Goal: Information Seeking & Learning: Learn about a topic

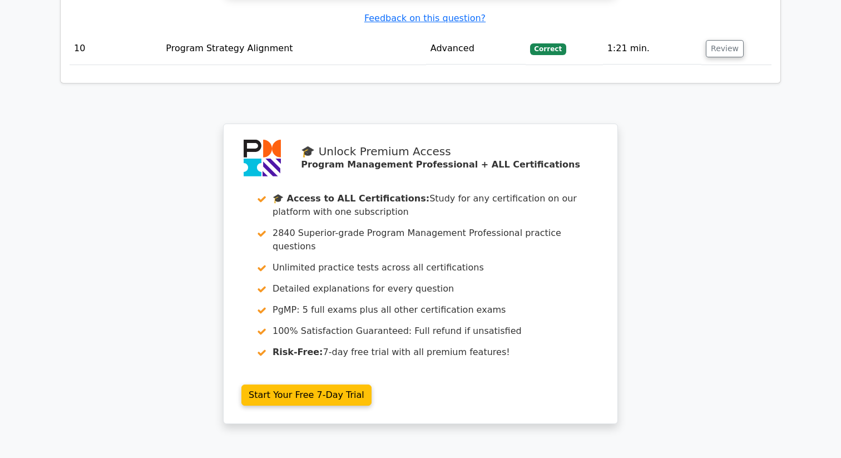
scroll to position [4076, 0]
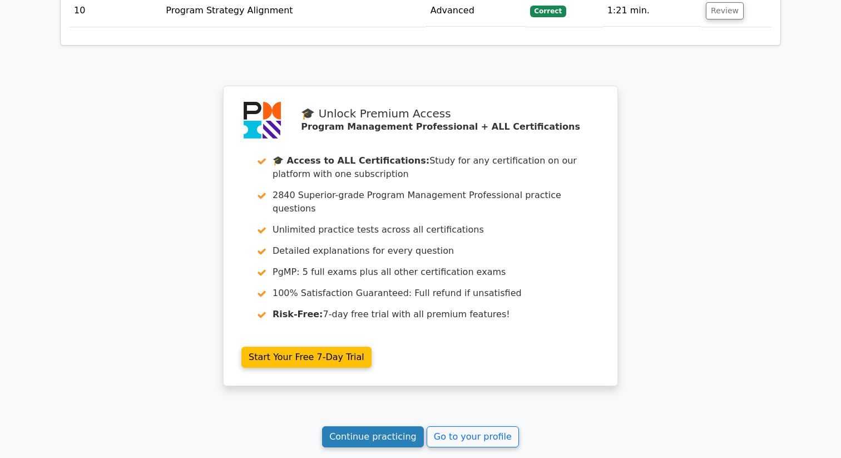
click at [389, 426] on link "Continue practicing" at bounding box center [373, 436] width 102 height 21
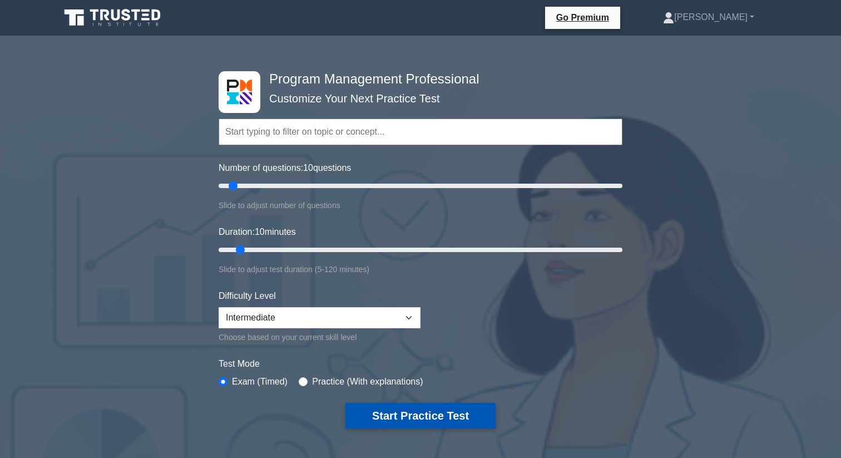
click at [394, 413] on button "Start Practice Test" at bounding box center [420, 416] width 150 height 26
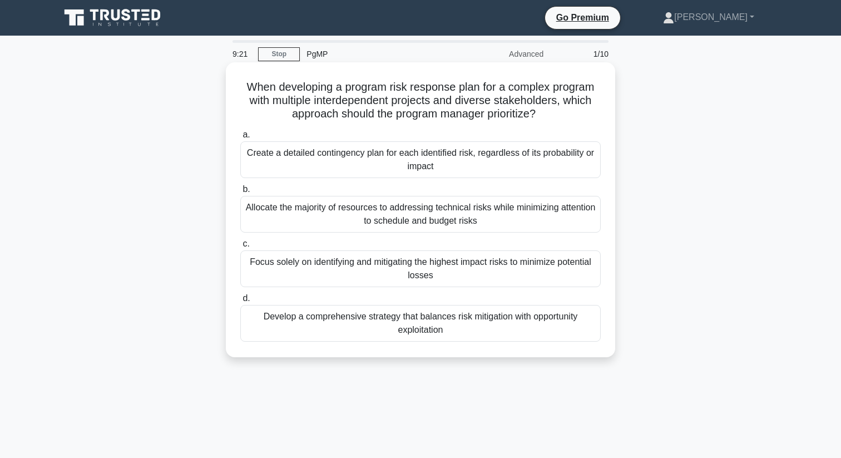
click at [309, 277] on div "Focus solely on identifying and mitigating the highest impact risks to minimize…" at bounding box center [420, 268] width 360 height 37
click at [240, 248] on input "c. Focus solely on identifying and mitigating the highest impact risks to minim…" at bounding box center [240, 243] width 0 height 7
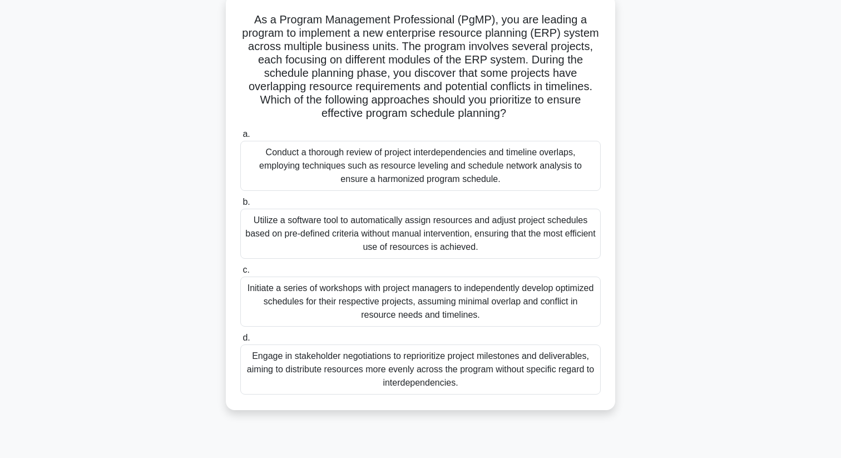
scroll to position [79, 0]
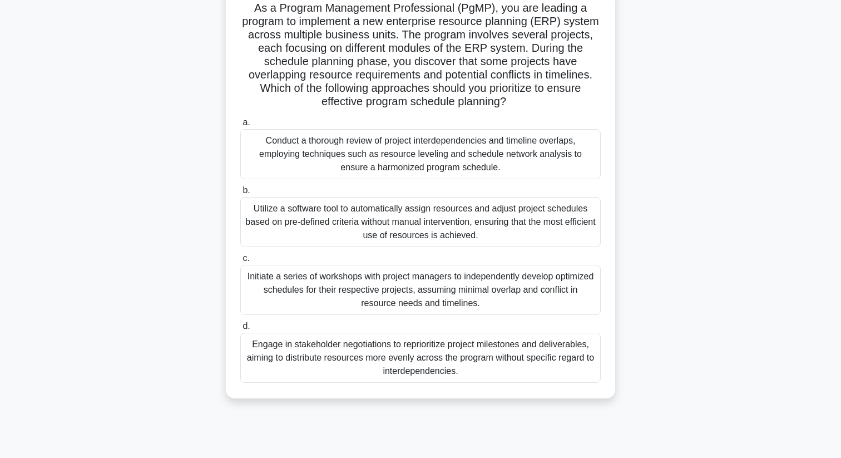
click at [356, 154] on div "Conduct a thorough review of project interdependencies and timeline overlaps, e…" at bounding box center [420, 154] width 360 height 50
click at [240, 126] on input "a. Conduct a thorough review of project interdependencies and timeline overlaps…" at bounding box center [240, 122] width 0 height 7
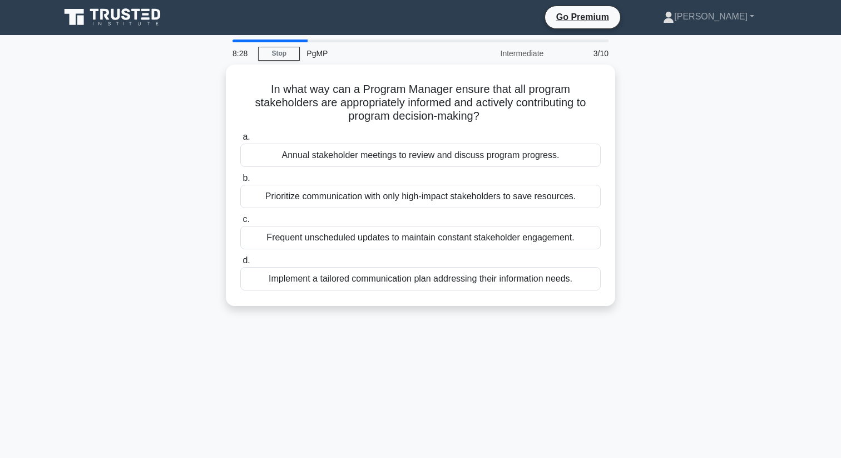
scroll to position [0, 0]
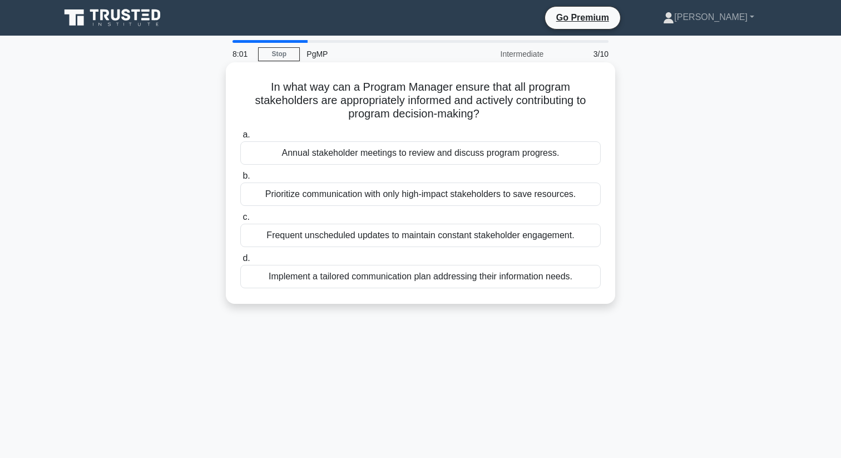
click at [373, 280] on div "Implement a tailored communication plan addressing their information needs." at bounding box center [420, 276] width 360 height 23
click at [240, 262] on input "d. Implement a tailored communication plan addressing their information needs." at bounding box center [240, 258] width 0 height 7
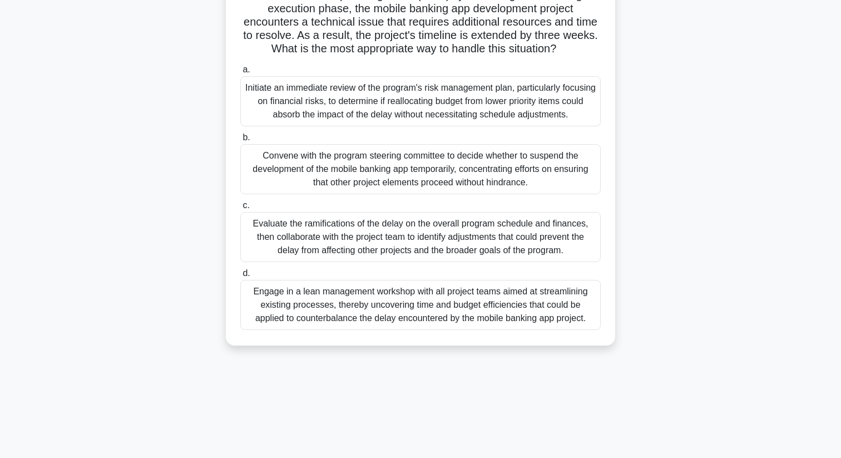
scroll to position [143, 0]
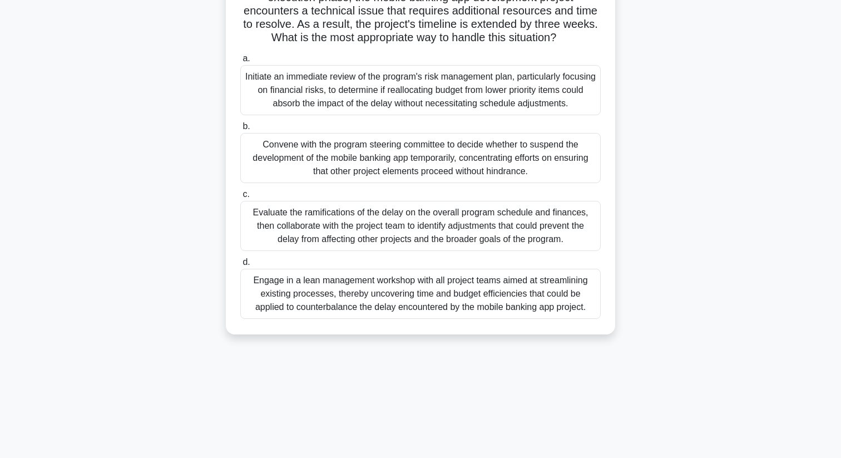
click at [310, 231] on div "Evaluate the ramifications of the delay on the overall program schedule and fin…" at bounding box center [420, 226] width 360 height 50
click at [240, 198] on input "c. Evaluate the ramifications of the delay on the overall program schedule and …" at bounding box center [240, 194] width 0 height 7
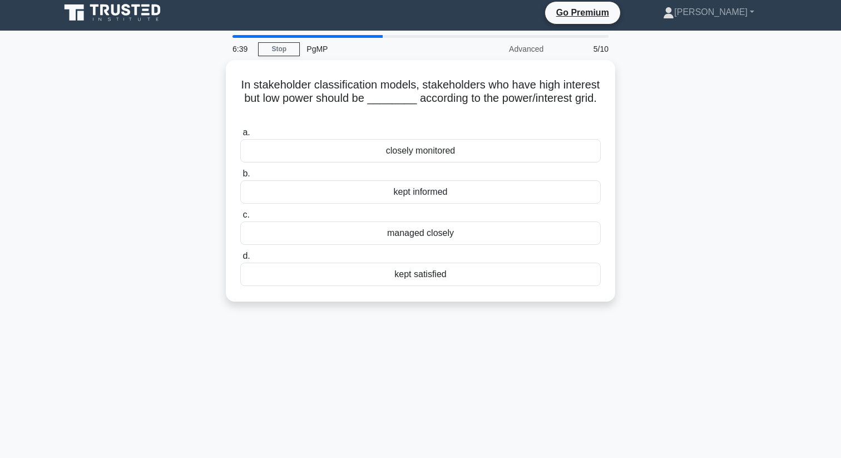
scroll to position [0, 0]
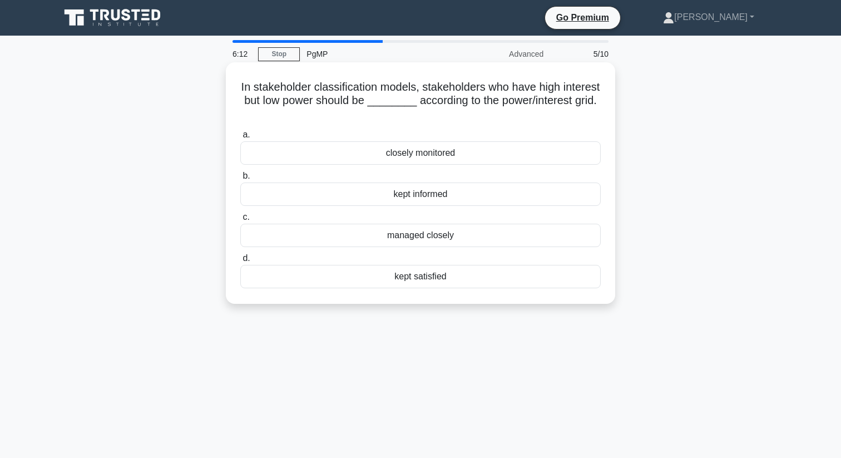
click at [390, 194] on div "kept informed" at bounding box center [420, 193] width 360 height 23
click at [240, 180] on input "b. kept informed" at bounding box center [240, 175] width 0 height 7
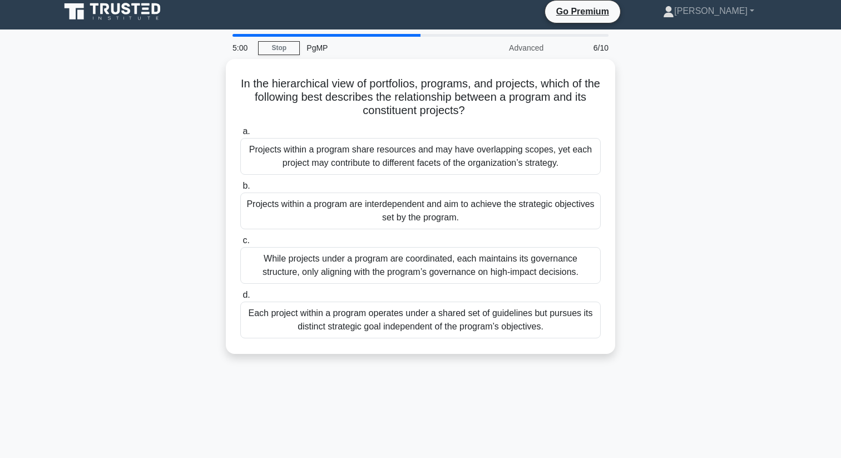
scroll to position [3, 0]
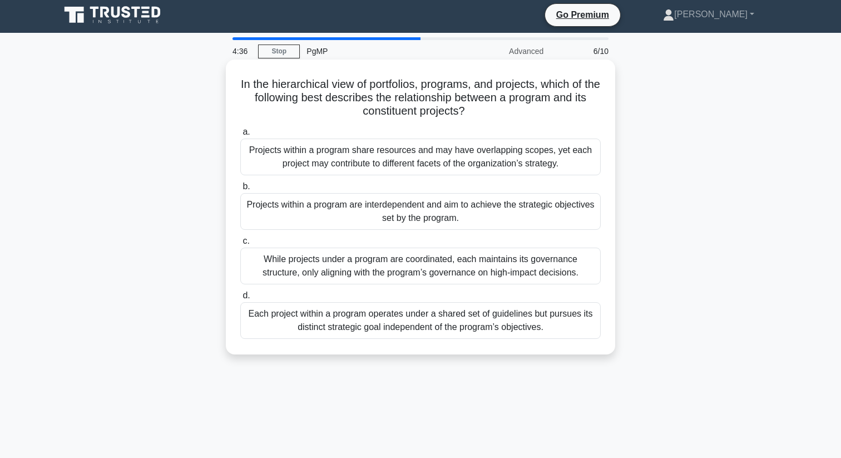
click at [263, 157] on div "Projects within a program share resources and may have overlapping scopes, yet …" at bounding box center [420, 156] width 360 height 37
click at [240, 136] on input "a. Projects within a program share resources and may have overlapping scopes, y…" at bounding box center [240, 131] width 0 height 7
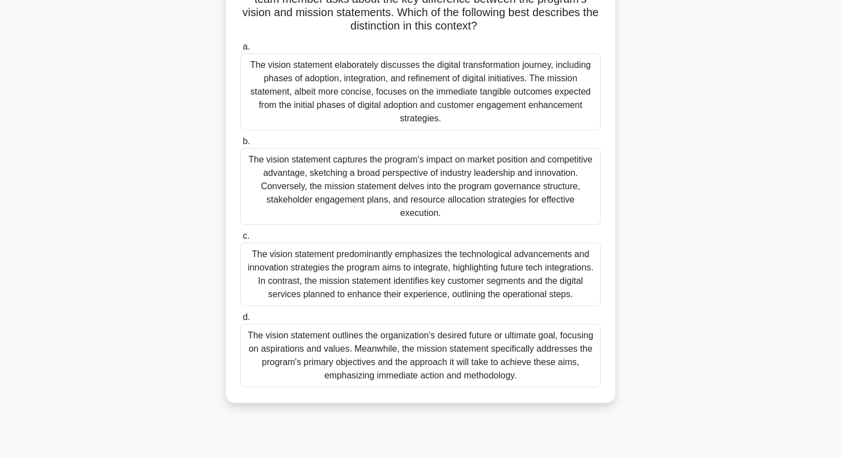
scroll to position [132, 0]
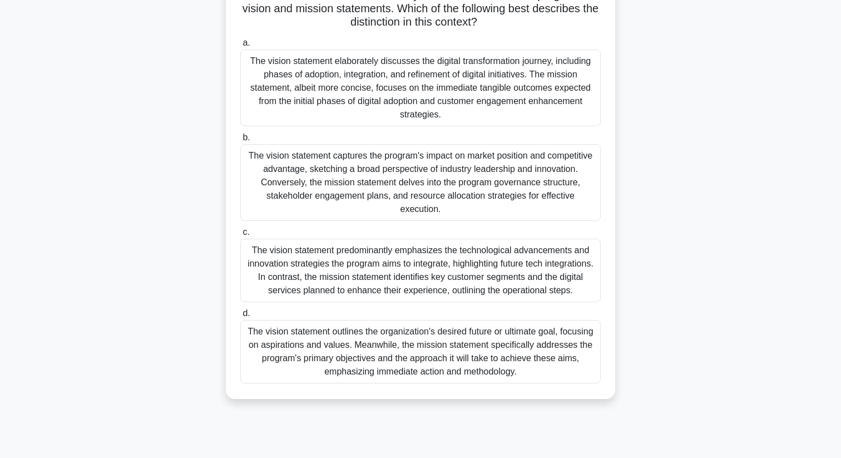
click at [341, 333] on div "The vision statement outlines the organization's desired future or ultimate goa…" at bounding box center [420, 351] width 360 height 63
click at [240, 317] on input "d. The vision statement outlines the organization's desired future or ultimate …" at bounding box center [240, 313] width 0 height 7
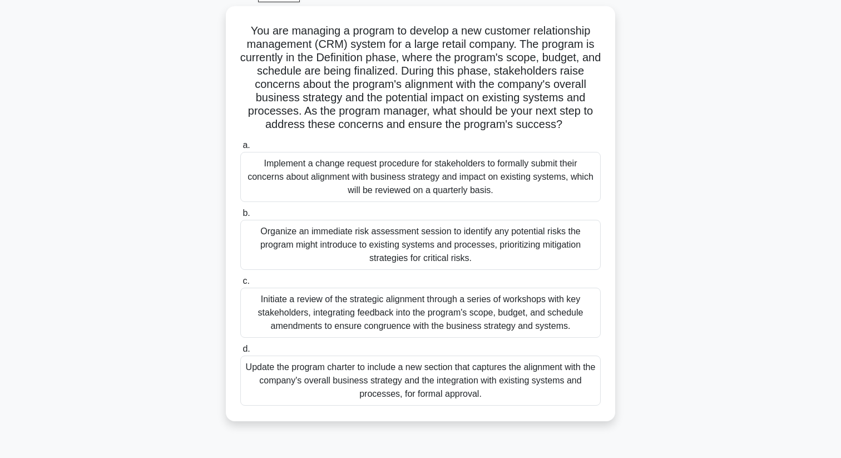
scroll to position [62, 0]
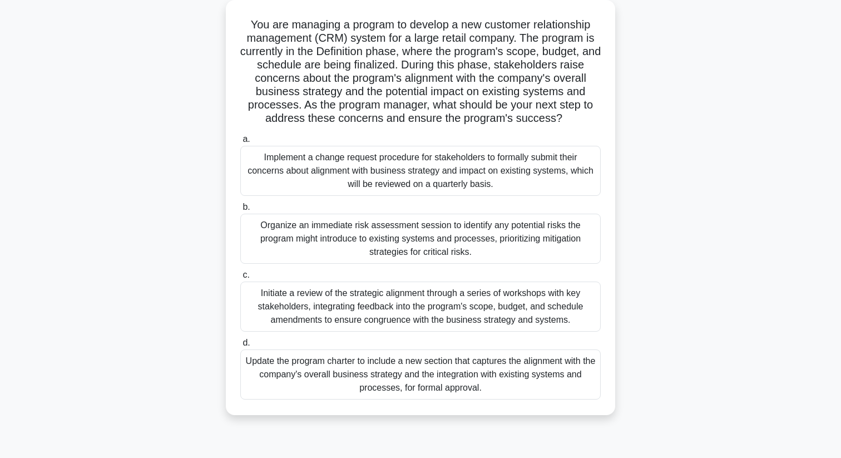
click at [353, 305] on div "Initiate a review of the strategic alignment through a series of workshops with…" at bounding box center [420, 306] width 360 height 50
click at [240, 279] on input "c. Initiate a review of the strategic alignment through a series of workshops w…" at bounding box center [240, 274] width 0 height 7
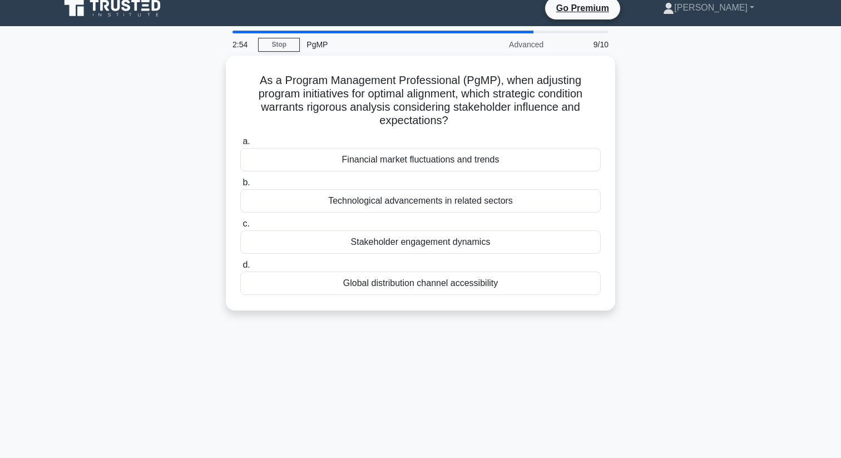
scroll to position [8, 0]
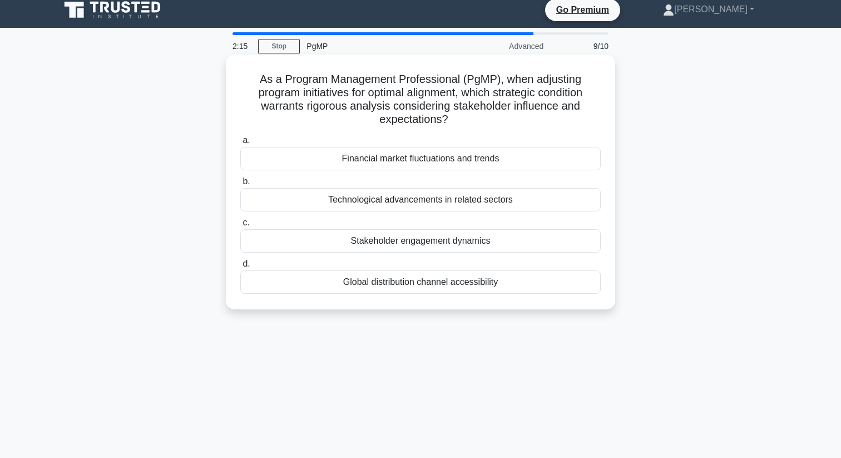
click at [342, 229] on div "Stakeholder engagement dynamics" at bounding box center [420, 240] width 360 height 23
click at [240, 226] on input "c. Stakeholder engagement dynamics" at bounding box center [240, 222] width 0 height 7
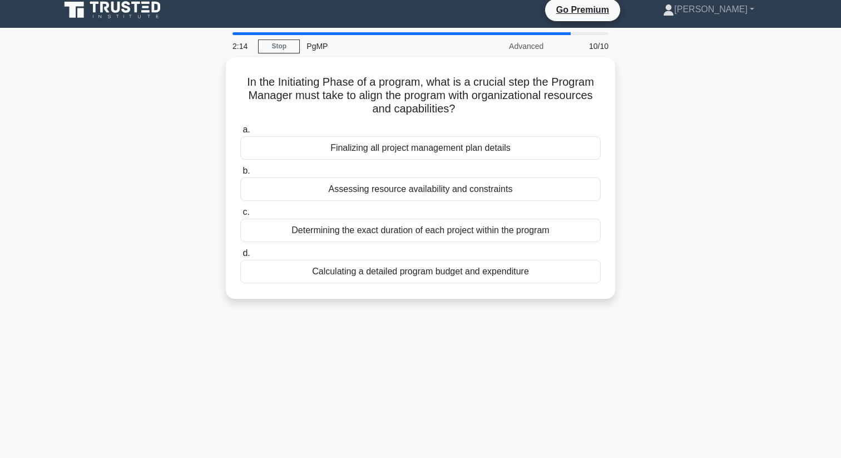
scroll to position [0, 0]
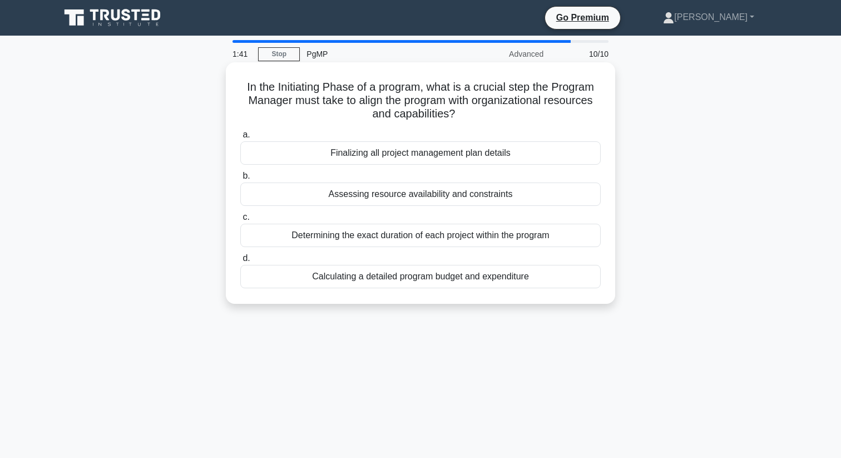
click at [328, 195] on div "Assessing resource availability and constraints" at bounding box center [420, 193] width 360 height 23
click at [240, 180] on input "b. Assessing resource availability and constraints" at bounding box center [240, 175] width 0 height 7
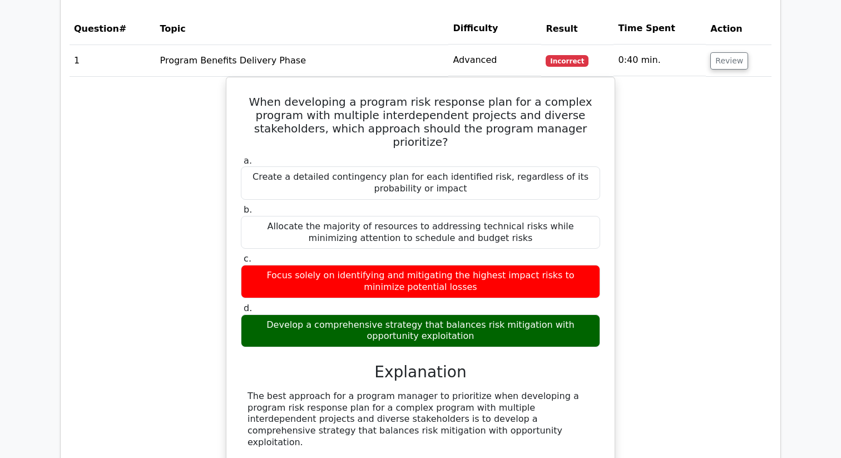
scroll to position [894, 0]
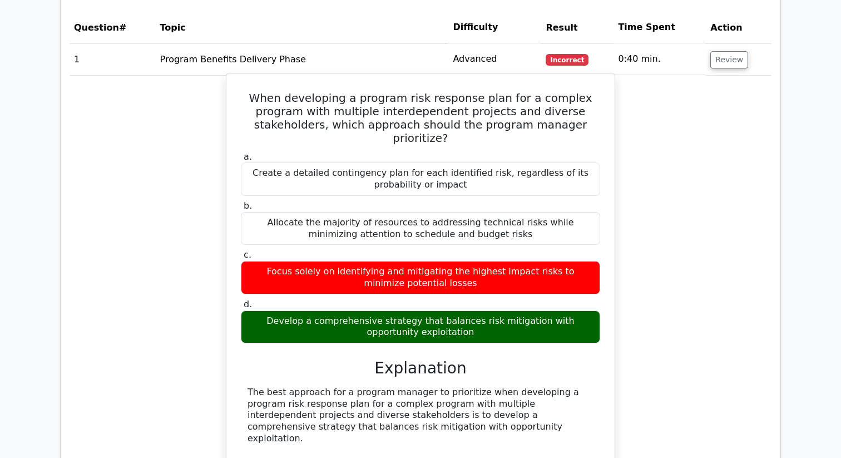
click at [335, 95] on h5 "When developing a program risk response plan for a complex program with multipl…" at bounding box center [421, 117] width 362 height 53
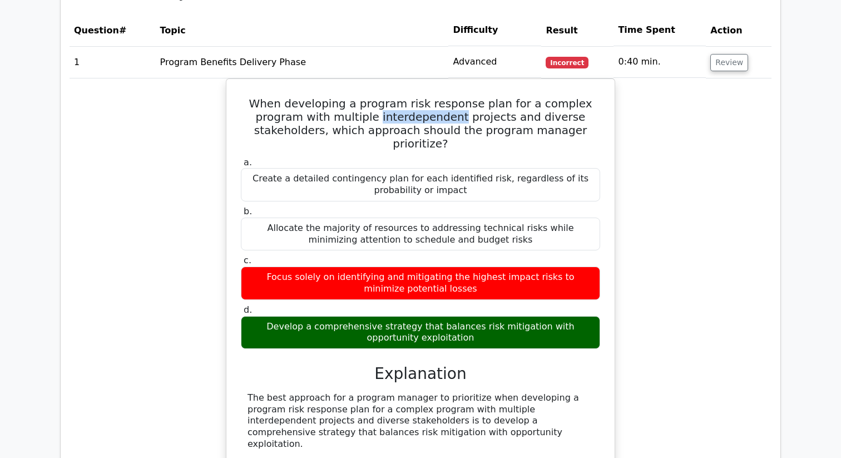
click at [328, 76] on div at bounding box center [328, 76] width 0 height 0
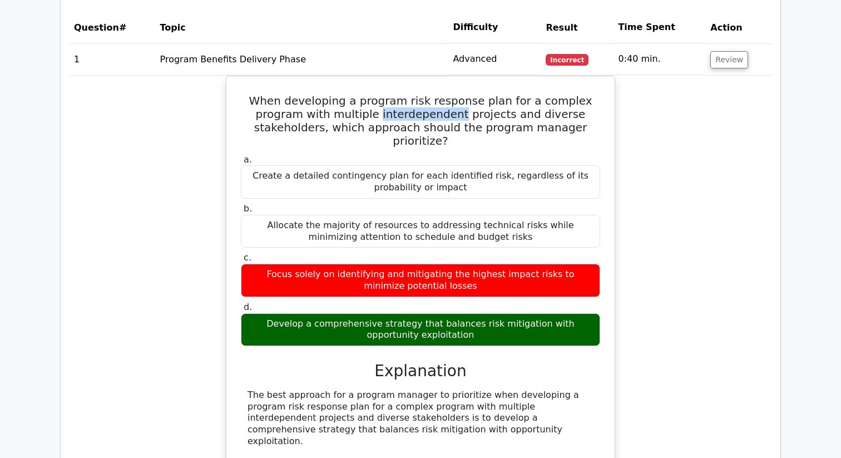
click at [184, 143] on div "When developing a program risk response plan for a complex program with multipl…" at bounding box center [421, 436] width 702 height 720
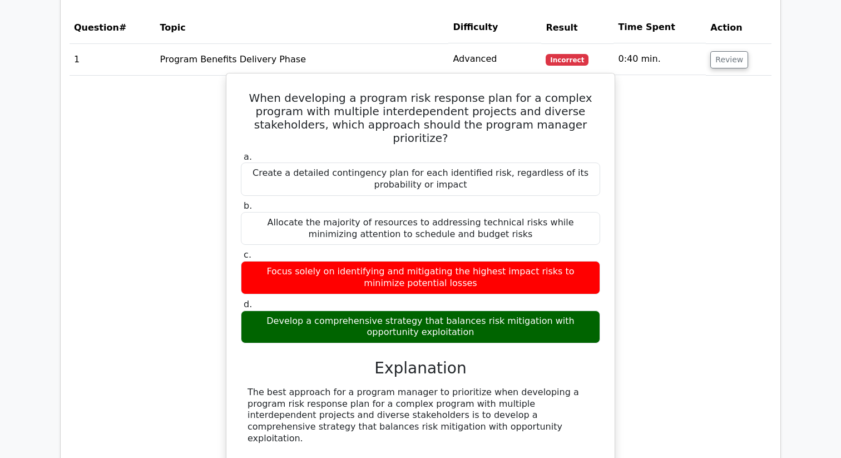
click at [295, 261] on div "Focus solely on identifying and mitigating the highest impact risks to minimize…" at bounding box center [420, 277] width 359 height 33
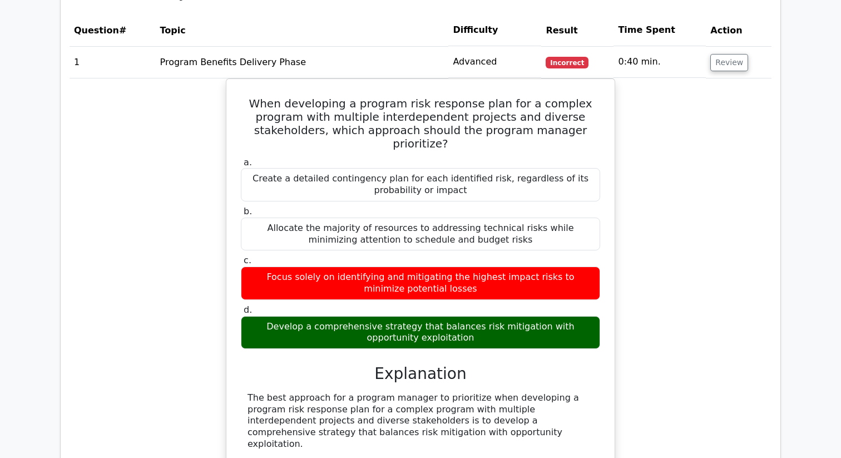
click at [288, 224] on div at bounding box center [288, 224] width 0 height 0
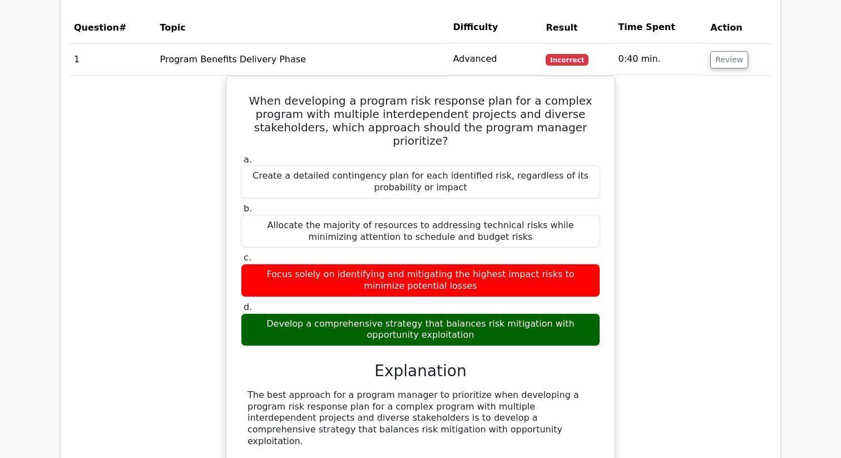
click at [194, 222] on div "When developing a program risk response plan for a complex program with multipl…" at bounding box center [421, 436] width 702 height 720
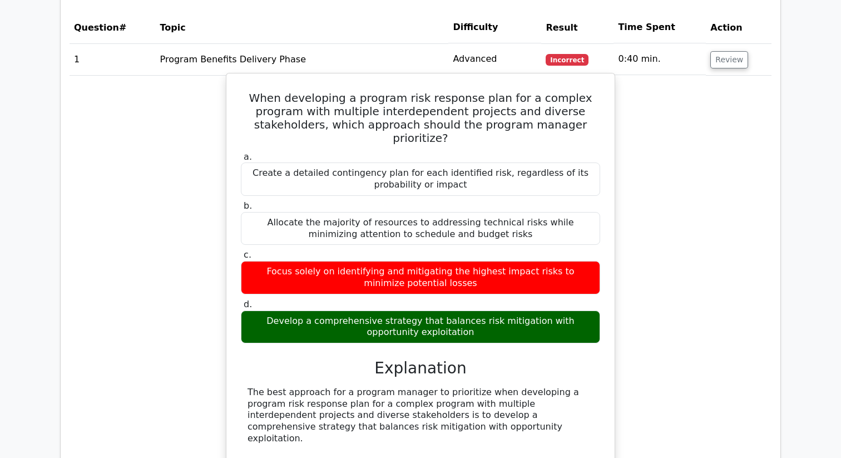
click at [299, 261] on div "Focus solely on identifying and mitigating the highest impact risks to minimize…" at bounding box center [420, 277] width 359 height 33
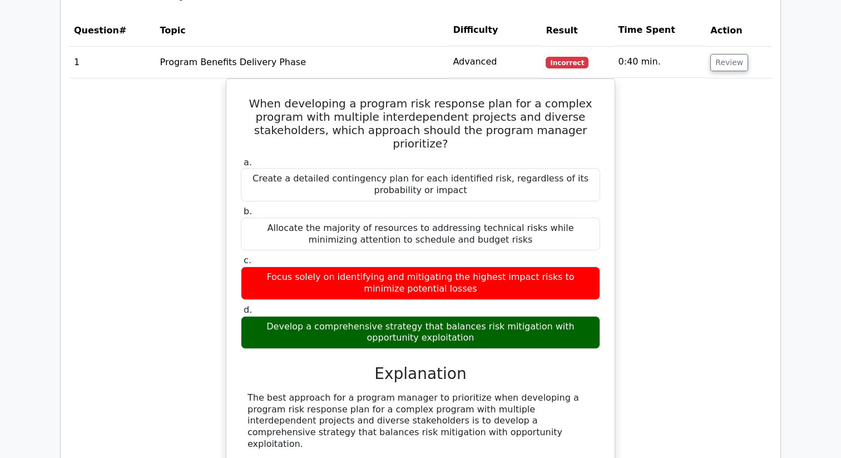
click at [291, 251] on div at bounding box center [291, 251] width 0 height 0
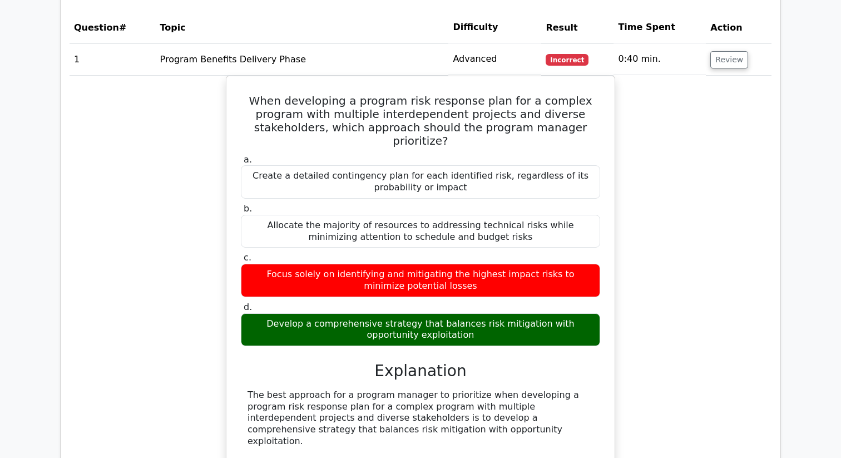
click at [195, 246] on div "When developing a program risk response plan for a complex program with multipl…" at bounding box center [421, 436] width 702 height 720
click at [180, 232] on div "When developing a program risk response plan for a complex program with multipl…" at bounding box center [421, 436] width 702 height 720
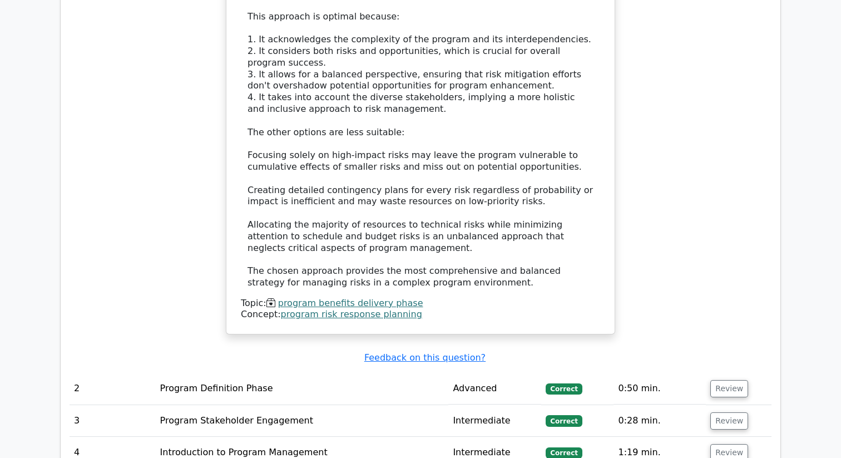
scroll to position [1350, 0]
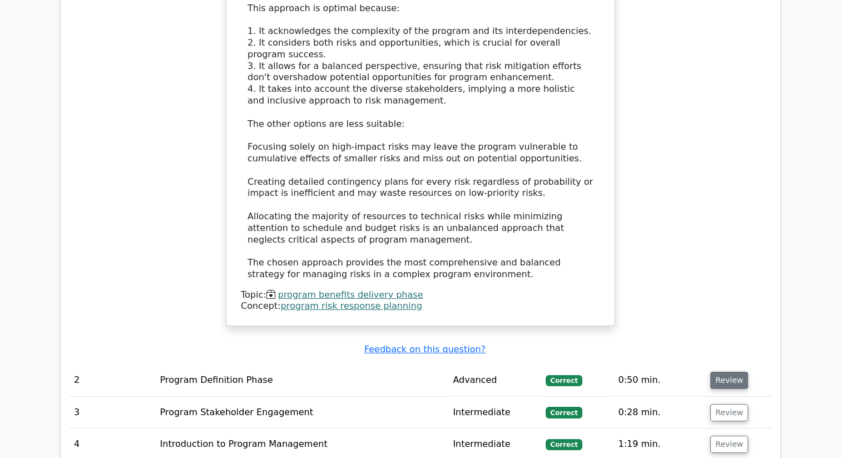
click at [730, 372] on button "Review" at bounding box center [729, 380] width 38 height 17
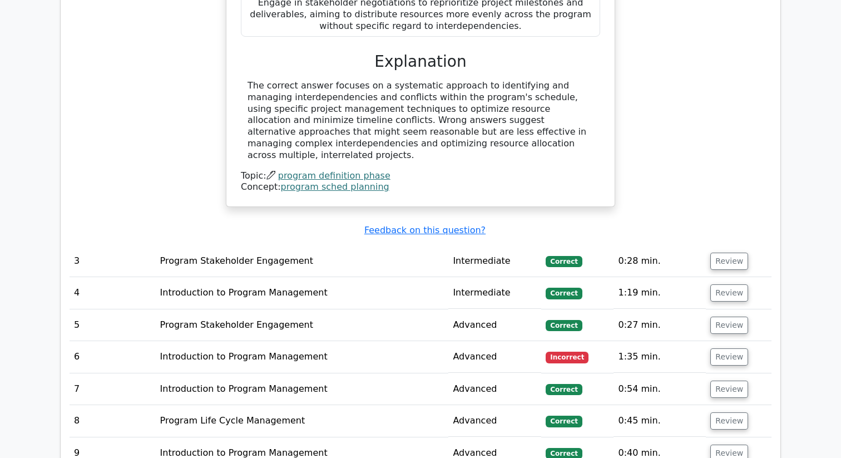
scroll to position [2105, 0]
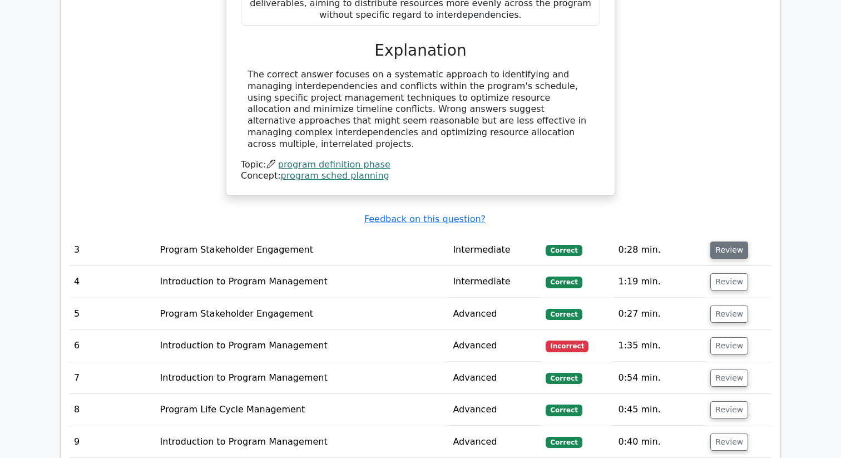
click at [727, 241] on button "Review" at bounding box center [729, 249] width 38 height 17
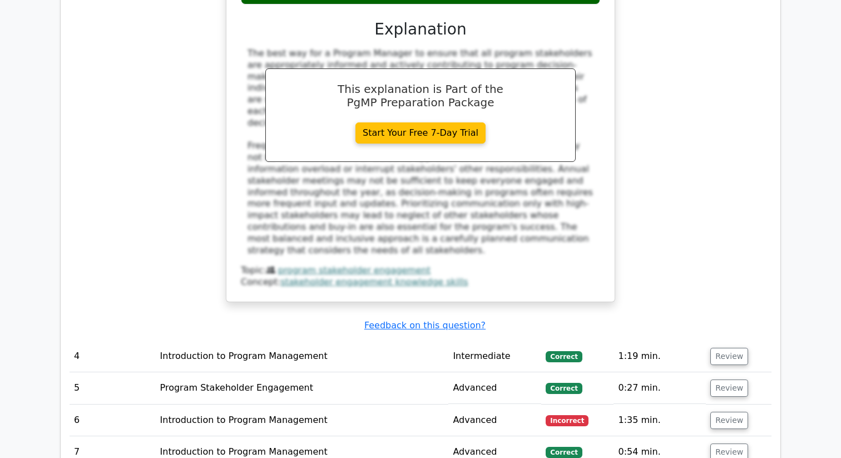
scroll to position [2645, 0]
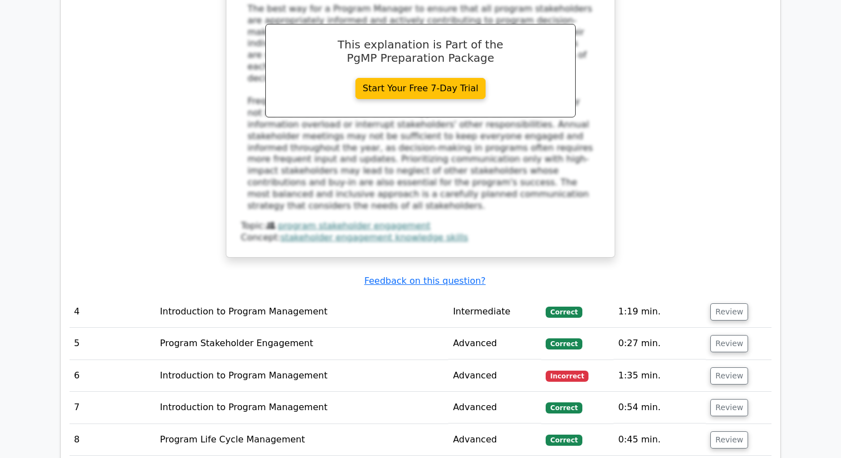
click at [734, 296] on td "Review" at bounding box center [739, 312] width 66 height 32
click at [731, 303] on button "Review" at bounding box center [729, 311] width 38 height 17
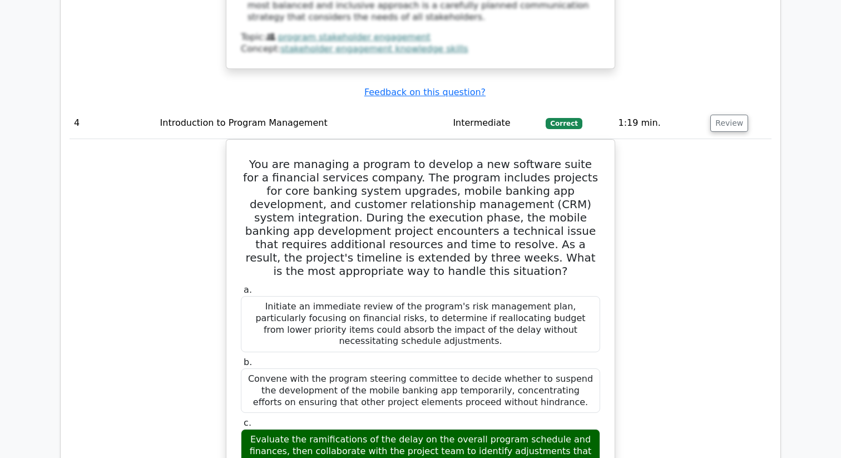
scroll to position [2835, 0]
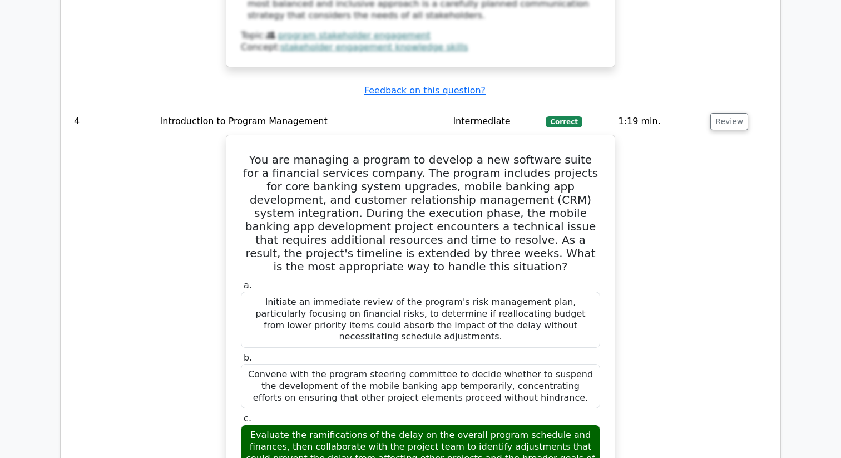
click at [318, 424] on div "Evaluate the ramifications of the delay on the overall program schedule and fin…" at bounding box center [420, 452] width 359 height 56
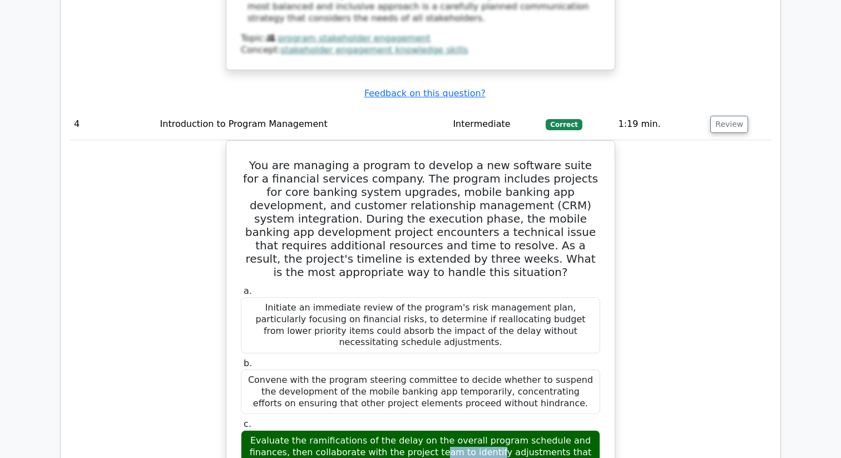
click at [310, 280] on div at bounding box center [310, 280] width 0 height 0
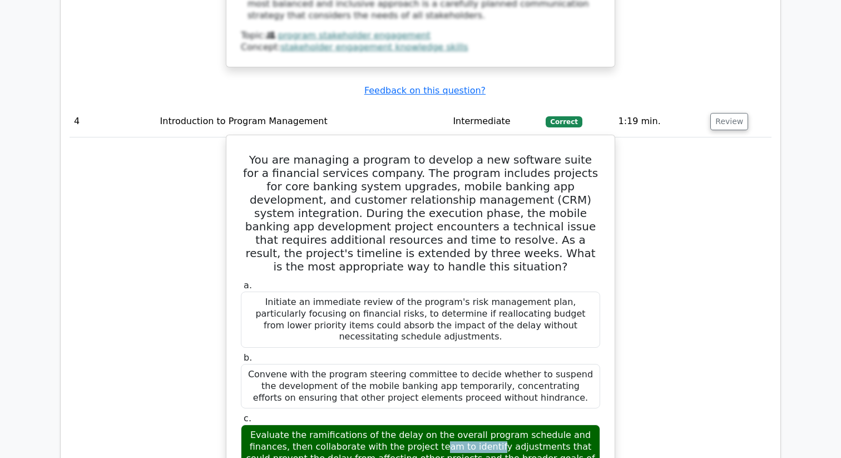
click at [372, 424] on div "Evaluate the ramifications of the delay on the overall program schedule and fin…" at bounding box center [420, 452] width 359 height 56
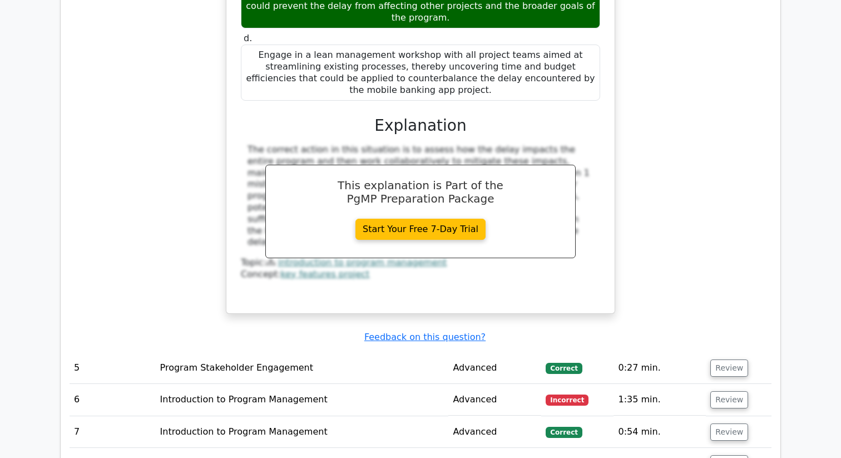
scroll to position [3321, 0]
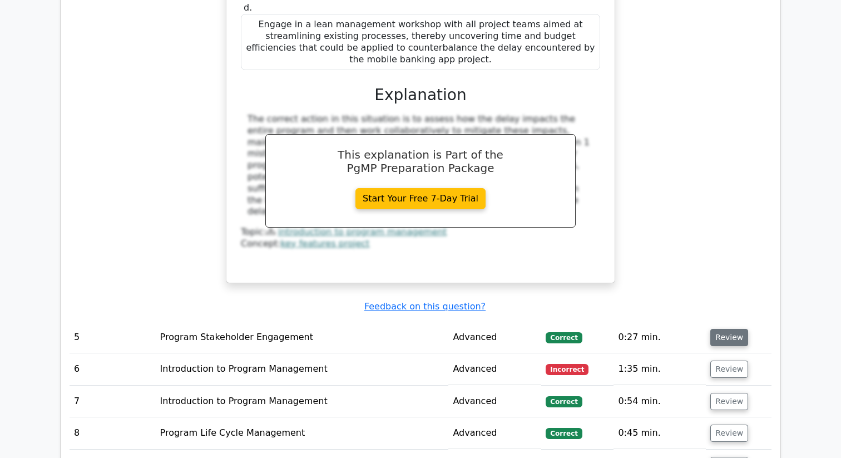
click at [721, 329] on button "Review" at bounding box center [729, 337] width 38 height 17
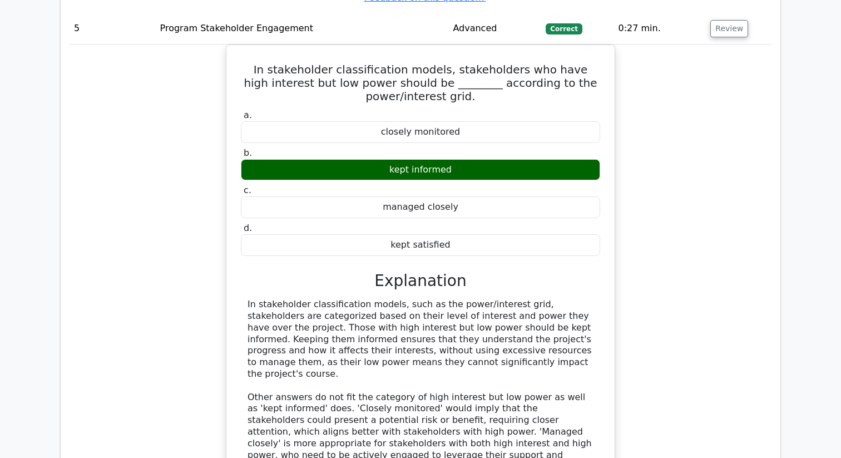
scroll to position [3630, 0]
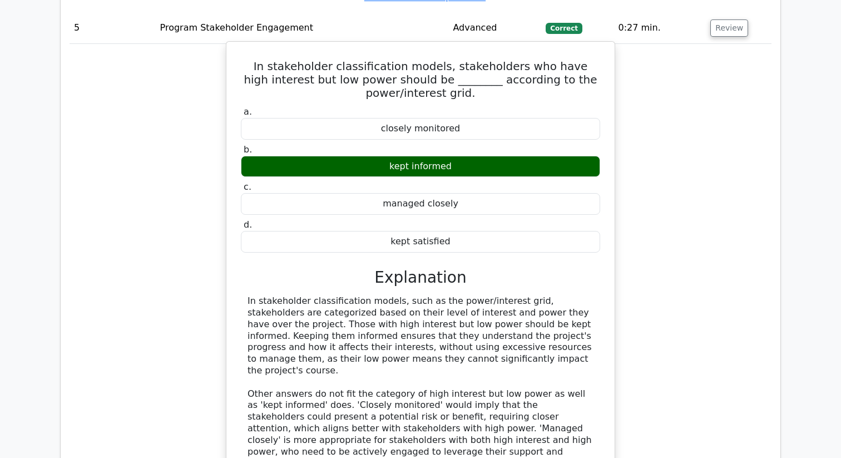
click at [360, 295] on div "In stakeholder classification models, such as the power/interest grid, stakehol…" at bounding box center [421, 399] width 346 height 208
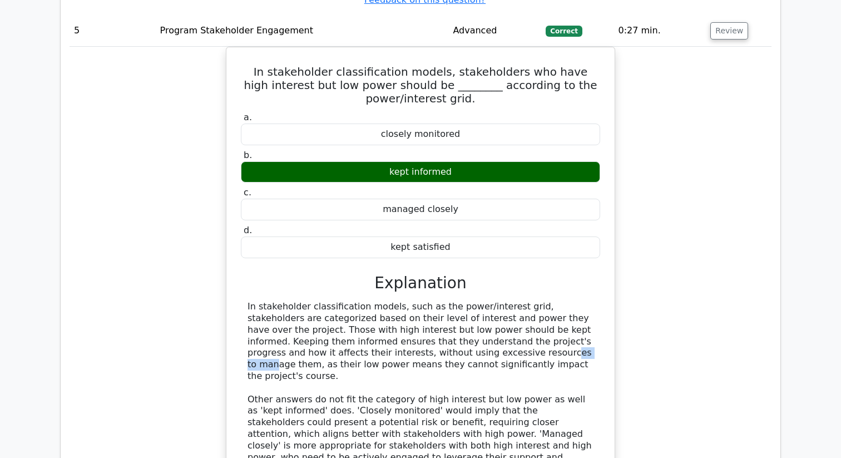
click at [353, 169] on div at bounding box center [353, 169] width 0 height 0
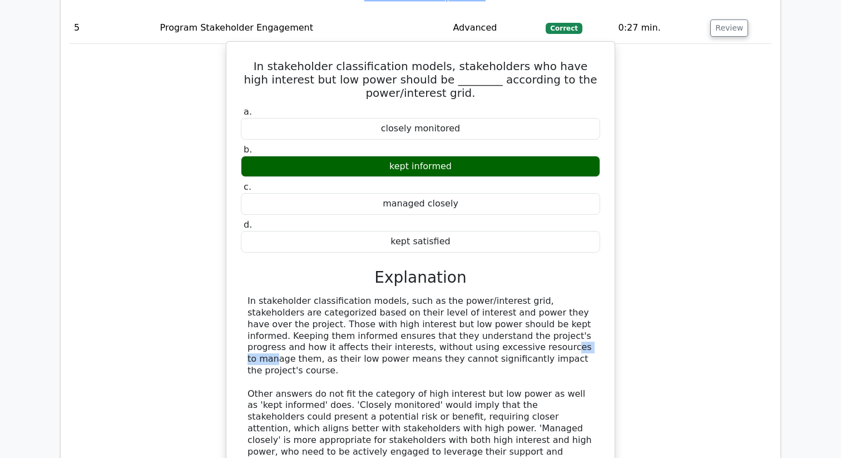
click at [275, 295] on div "In stakeholder classification models, such as the power/interest grid, stakehol…" at bounding box center [421, 399] width 346 height 208
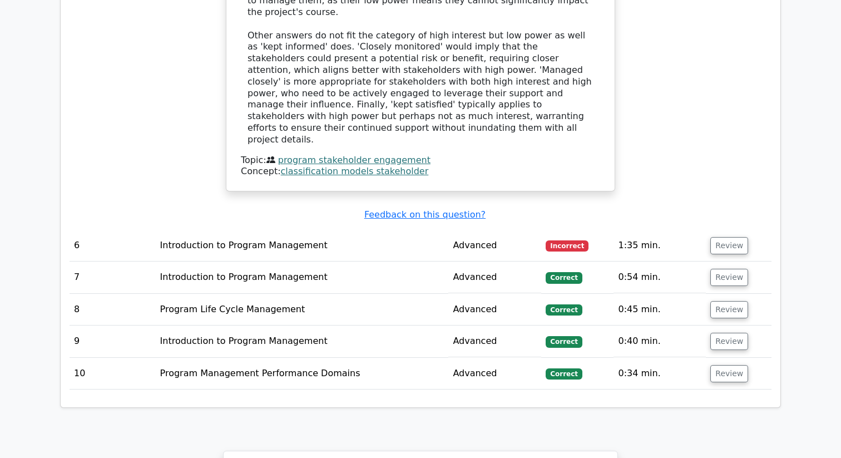
scroll to position [4010, 0]
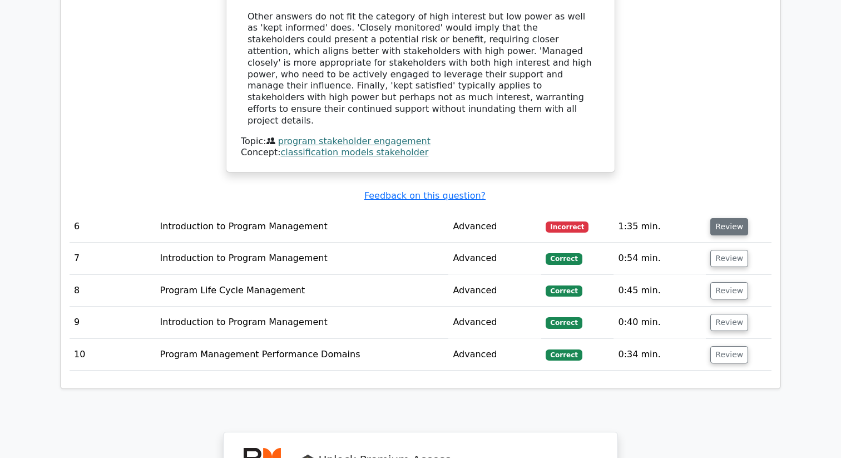
click at [723, 218] on button "Review" at bounding box center [729, 226] width 38 height 17
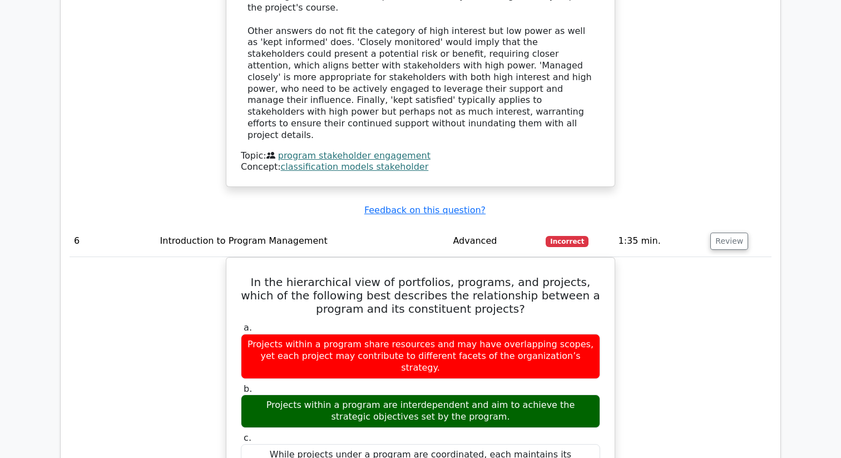
scroll to position [4003, 0]
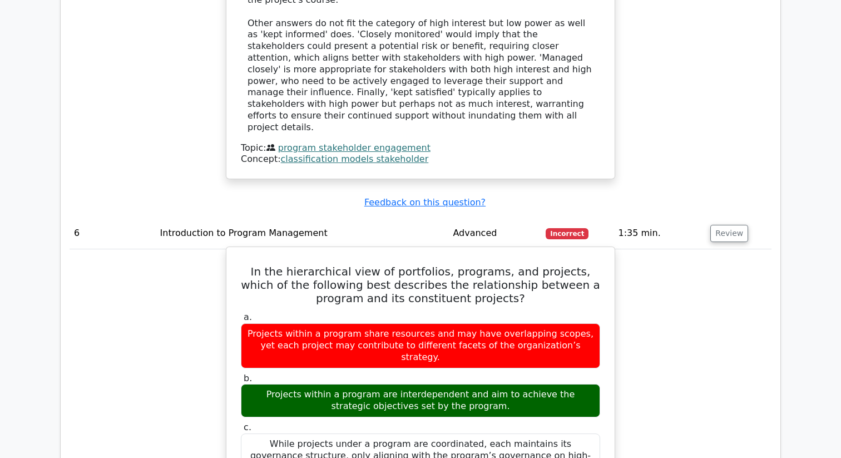
click at [390, 265] on h5 "In the hierarchical view of portfolios, programs, and projects, which of the fo…" at bounding box center [421, 285] width 362 height 40
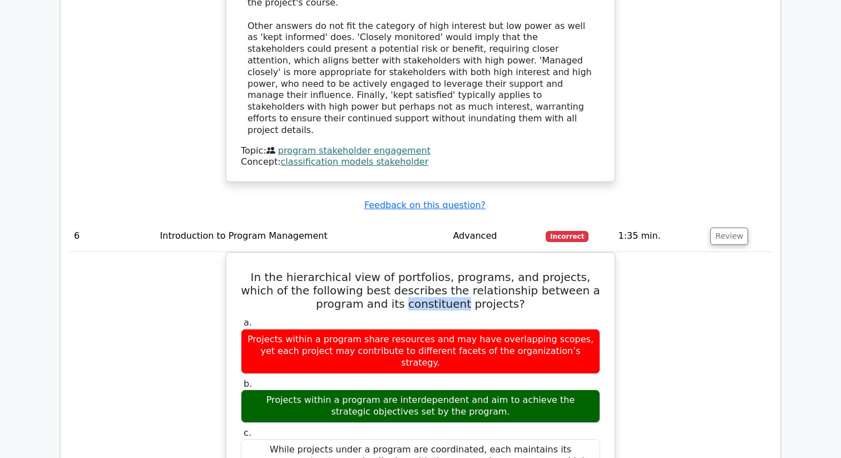
click at [383, 113] on div at bounding box center [383, 113] width 0 height 0
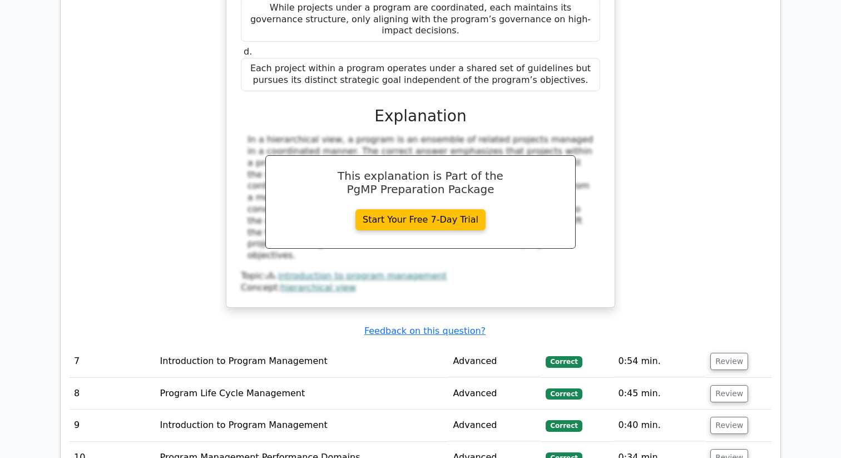
scroll to position [4444, 0]
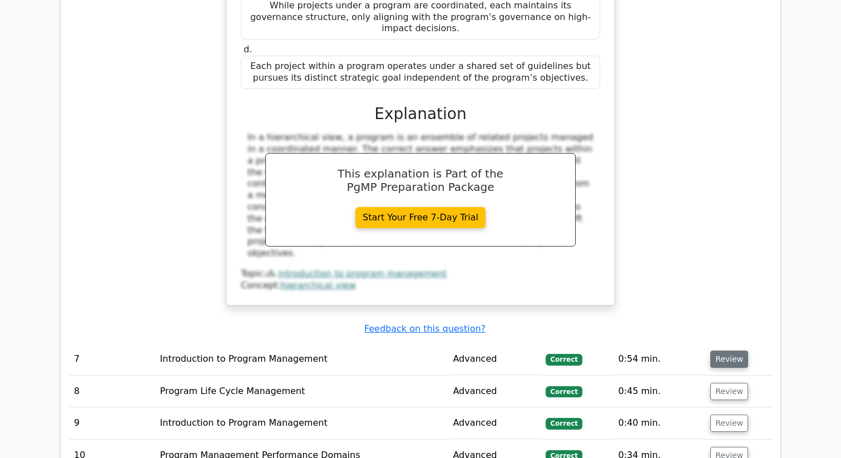
click at [731, 350] on button "Review" at bounding box center [729, 358] width 38 height 17
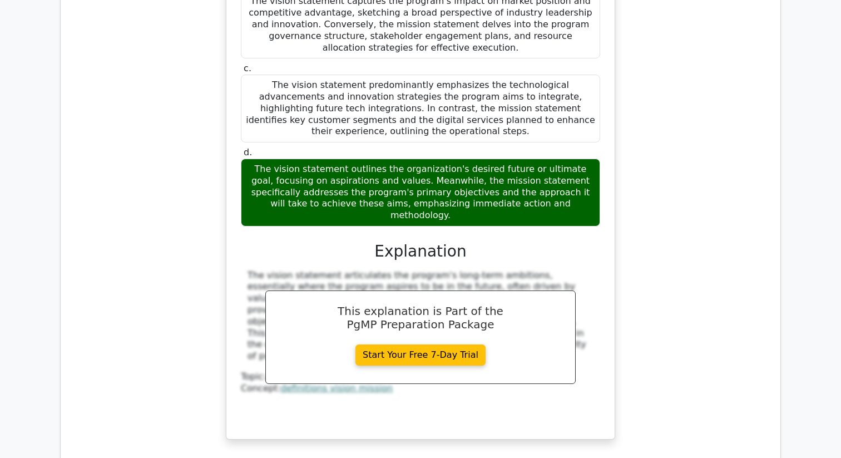
scroll to position [5047, 0]
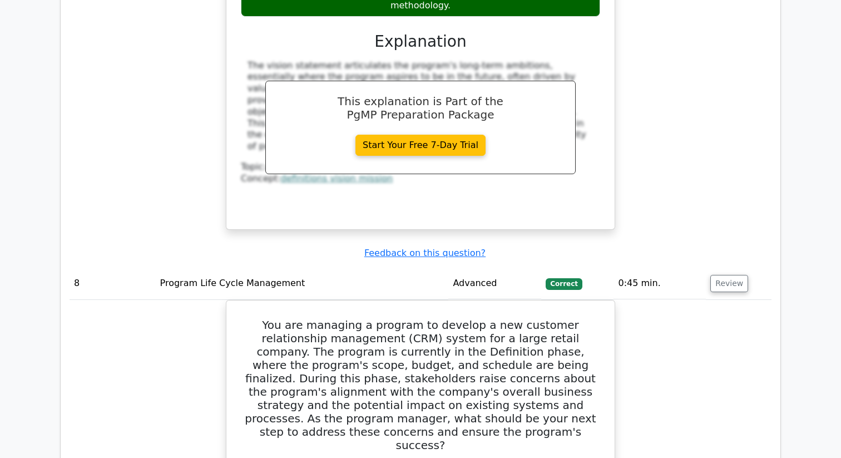
scroll to position [5254, 0]
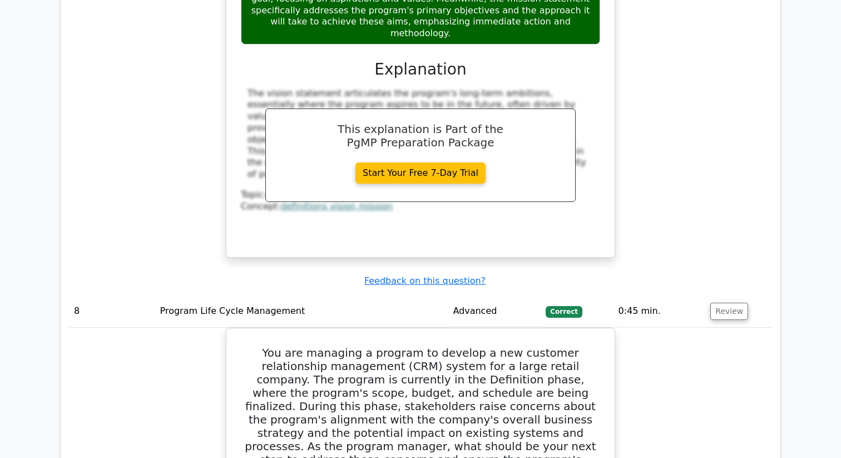
scroll to position [5221, 0]
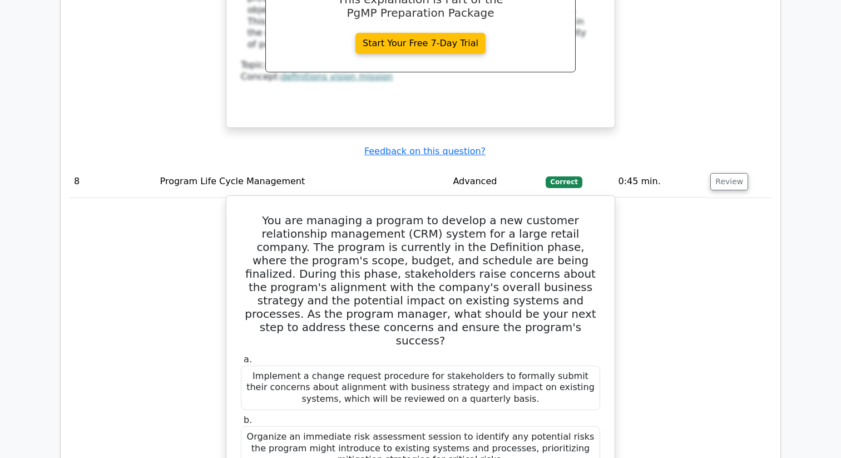
scroll to position [5358, 0]
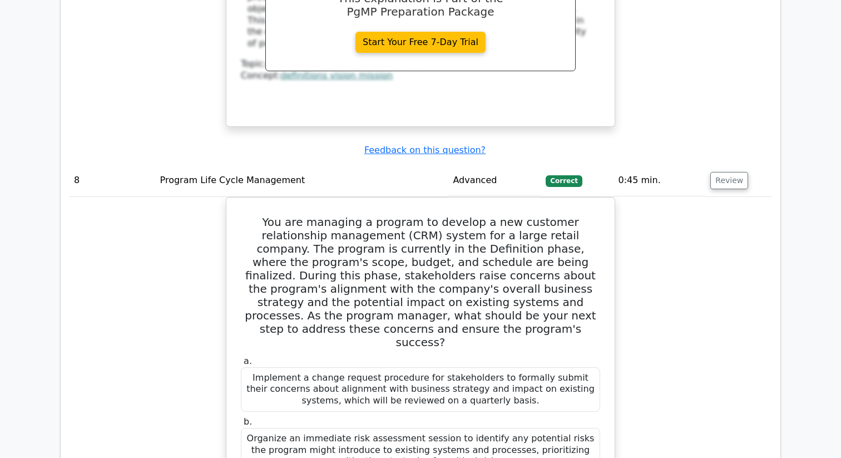
click at [405, 229] on div at bounding box center [405, 229] width 0 height 0
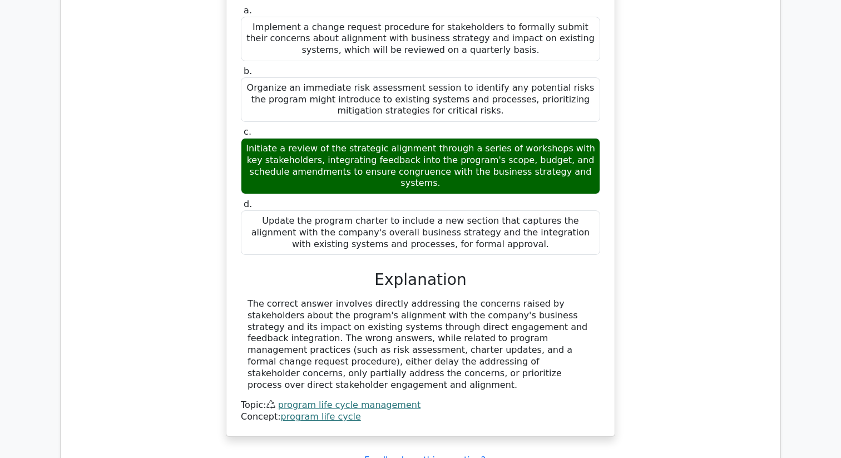
scroll to position [5732, 0]
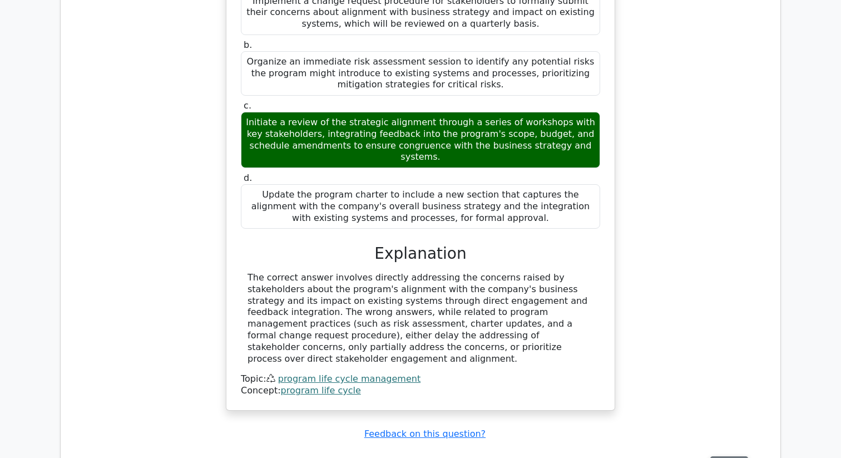
click at [726, 456] on button "Review" at bounding box center [729, 464] width 38 height 17
drag, startPoint x: 308, startPoint y: 211, endPoint x: 553, endPoint y: 208, distance: 245.3
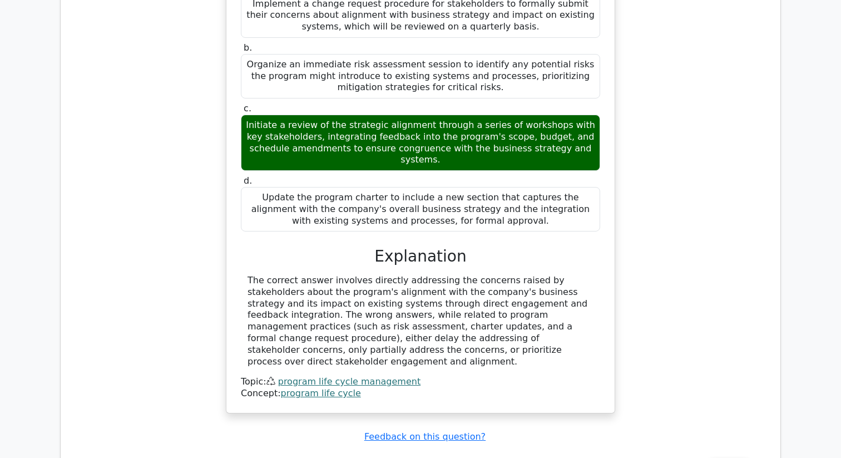
click at [299, 230] on div at bounding box center [299, 230] width 0 height 0
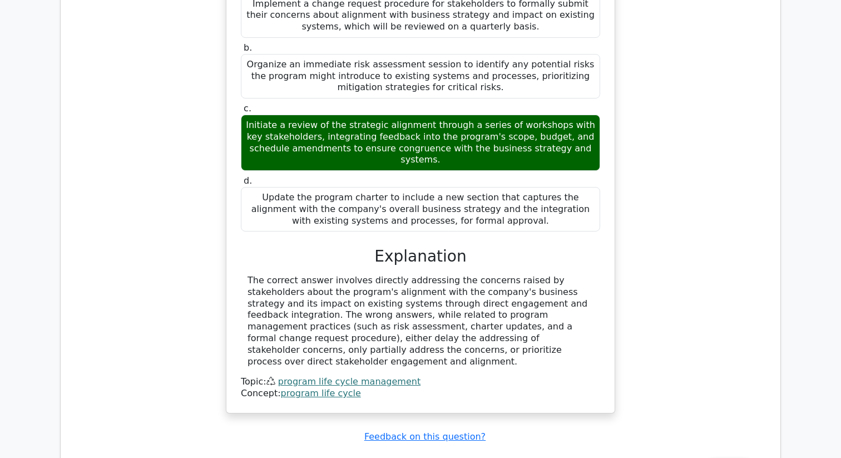
click at [321, 243] on div at bounding box center [321, 243] width 0 height 0
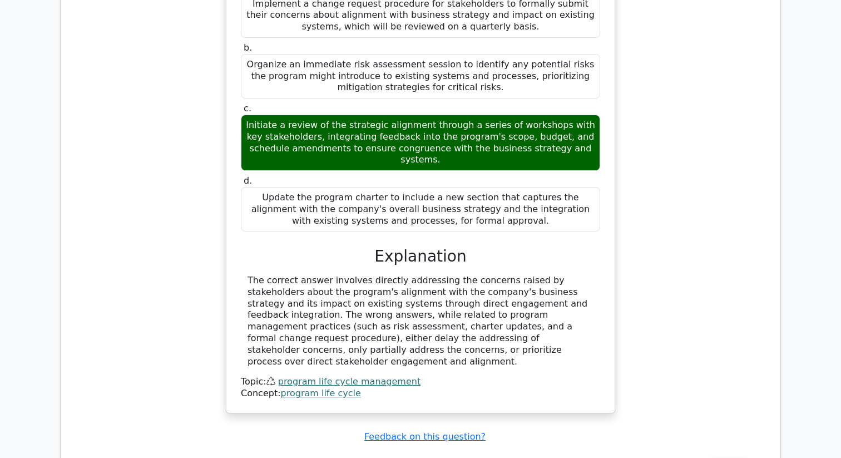
click at [311, 243] on div at bounding box center [311, 243] width 0 height 0
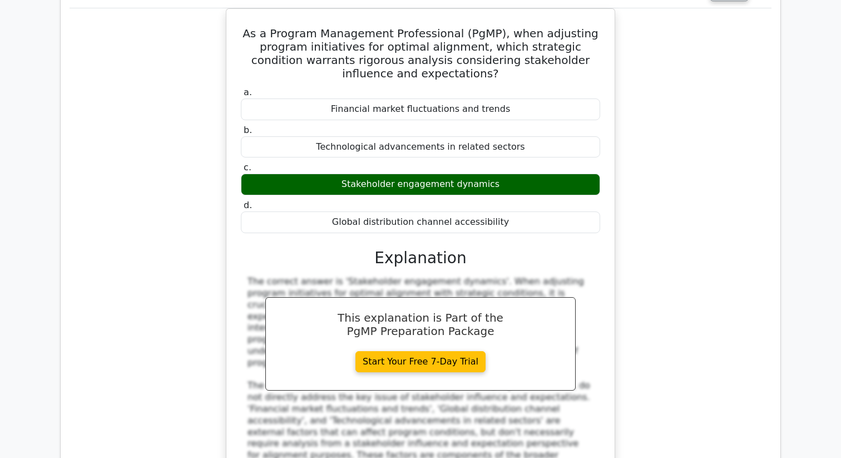
scroll to position [6206, 0]
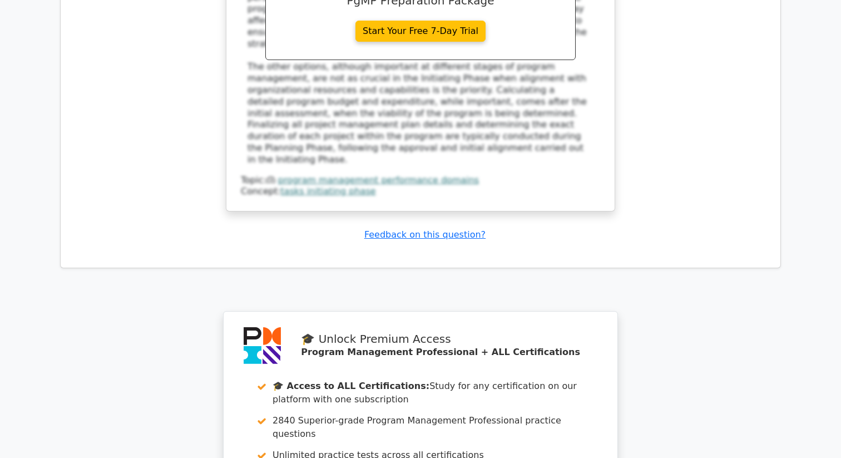
scroll to position [7132, 0]
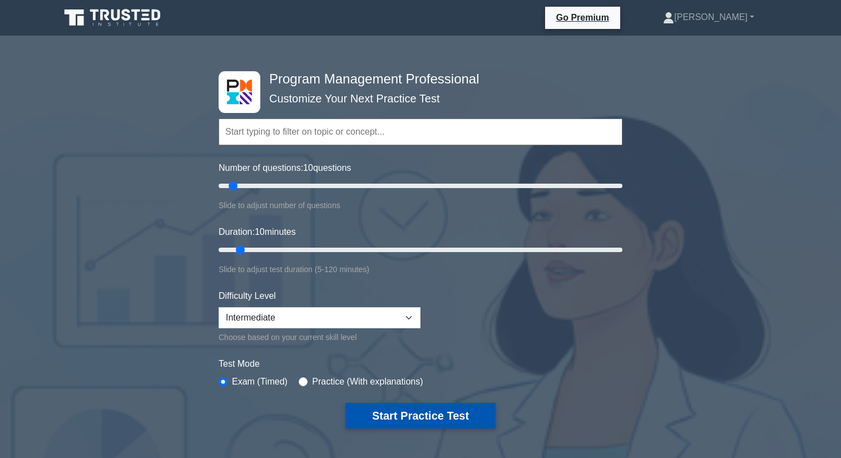
click at [423, 414] on button "Start Practice Test" at bounding box center [420, 416] width 150 height 26
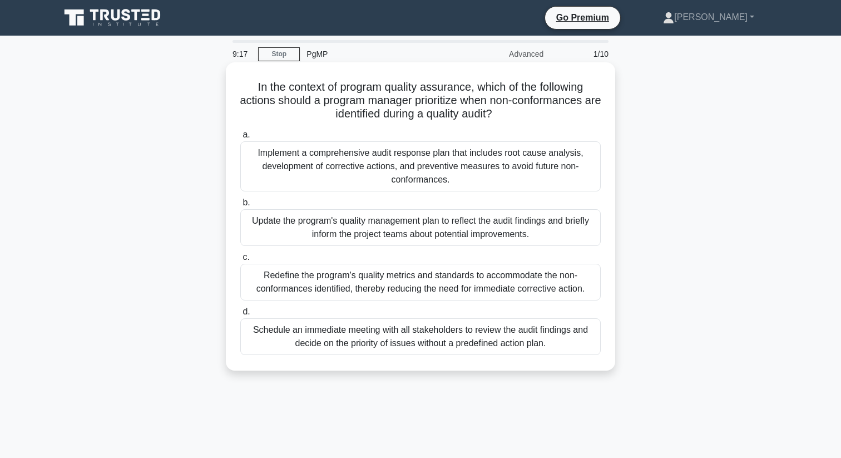
click at [380, 179] on div "Implement a comprehensive audit response plan that includes root cause analysis…" at bounding box center [420, 166] width 360 height 50
click at [240, 138] on input "a. Implement a comprehensive audit response plan that includes root cause analy…" at bounding box center [240, 134] width 0 height 7
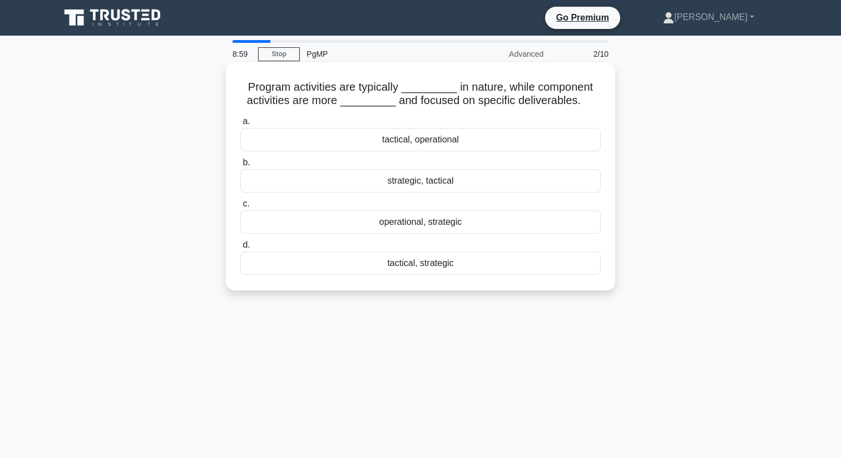
click at [350, 181] on div "strategic, tactical" at bounding box center [420, 180] width 360 height 23
click at [240, 166] on input "b. strategic, tactical" at bounding box center [240, 162] width 0 height 7
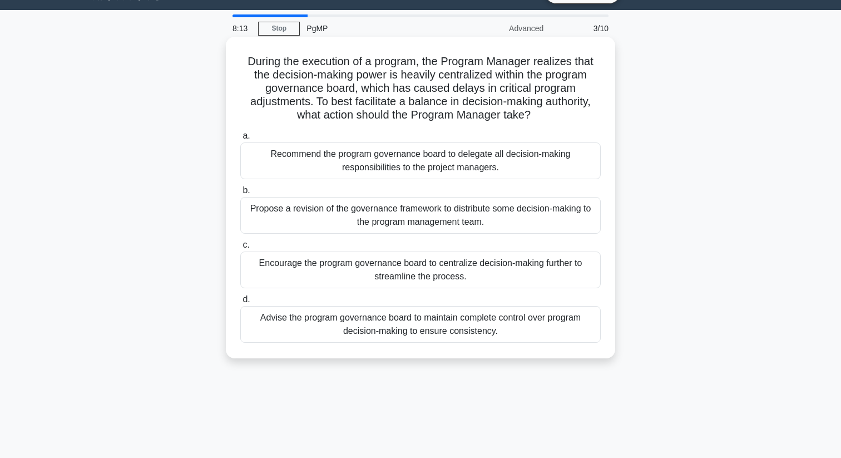
scroll to position [43, 0]
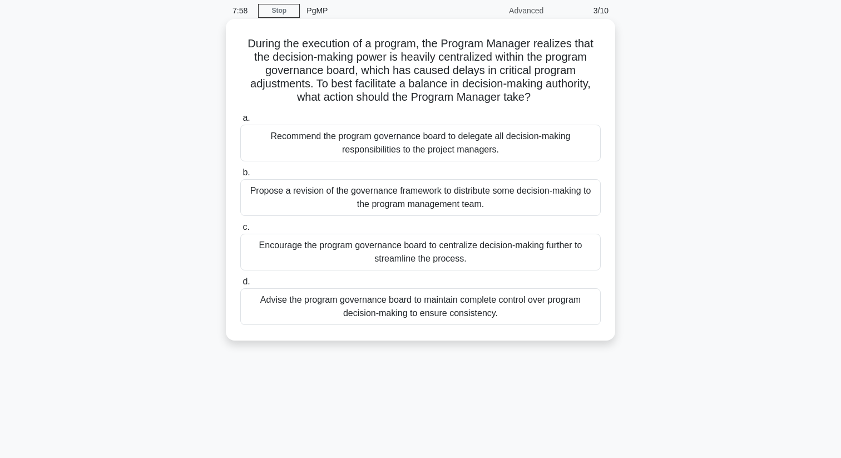
click at [373, 199] on div "Propose a revision of the governance framework to distribute some decision-maki…" at bounding box center [420, 197] width 360 height 37
click at [240, 176] on input "b. Propose a revision of the governance framework to distribute some decision-m…" at bounding box center [240, 172] width 0 height 7
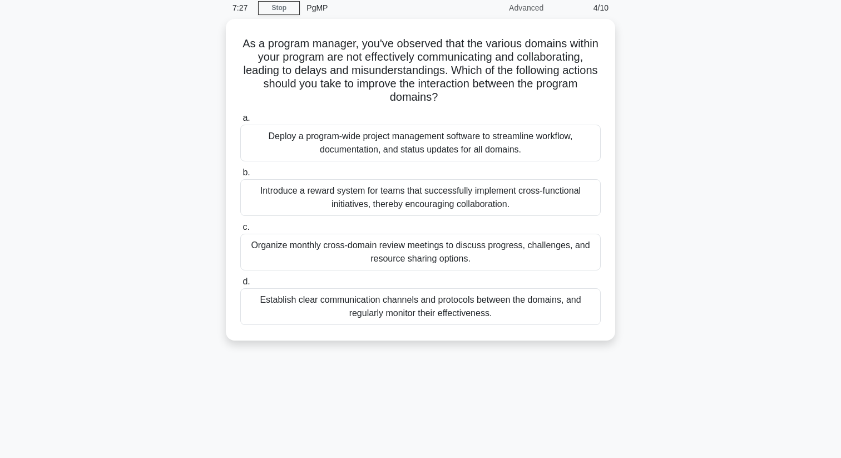
scroll to position [33, 0]
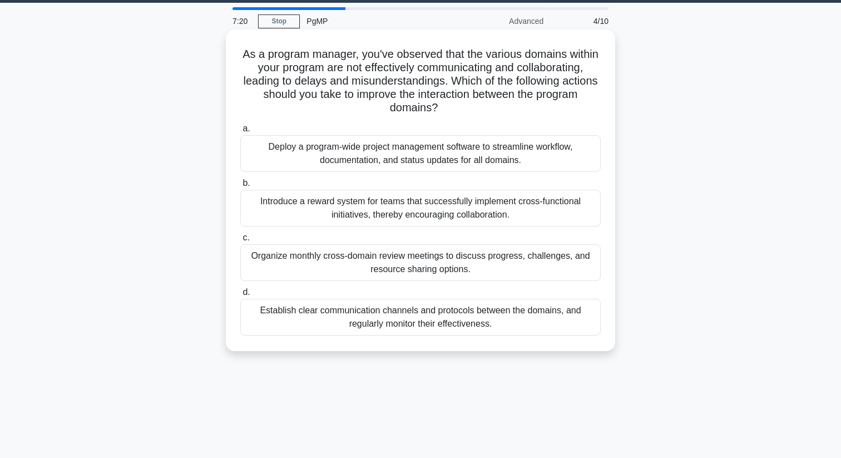
click at [338, 324] on div "Establish clear communication channels and protocols between the domains, and r…" at bounding box center [420, 317] width 360 height 37
click at [240, 296] on input "d. Establish clear communication channels and protocols between the domains, an…" at bounding box center [240, 292] width 0 height 7
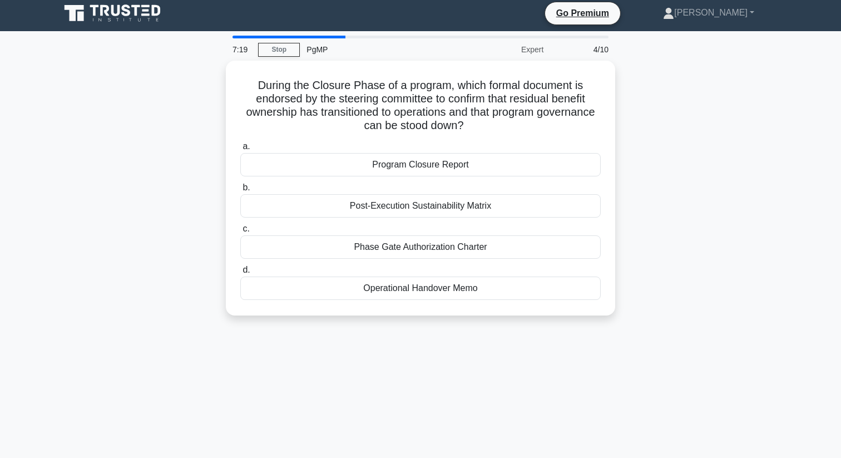
scroll to position [0, 0]
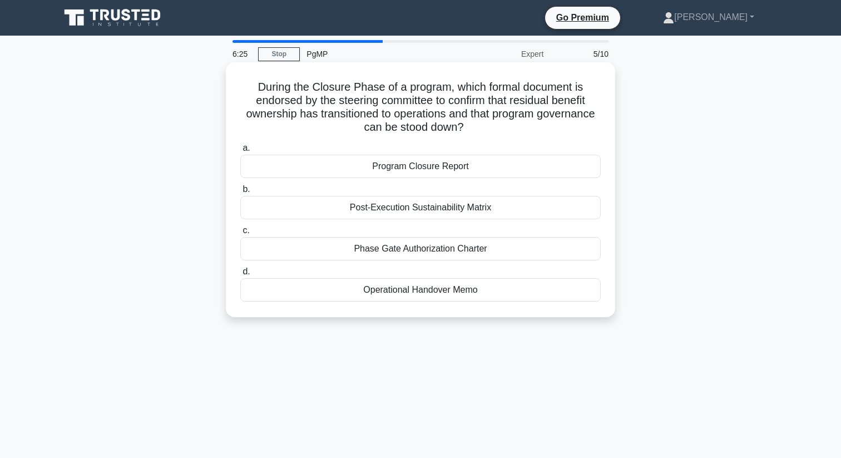
click at [409, 168] on div "Program Closure Report" at bounding box center [420, 166] width 360 height 23
click at [240, 152] on input "a. Program Closure Report" at bounding box center [240, 148] width 0 height 7
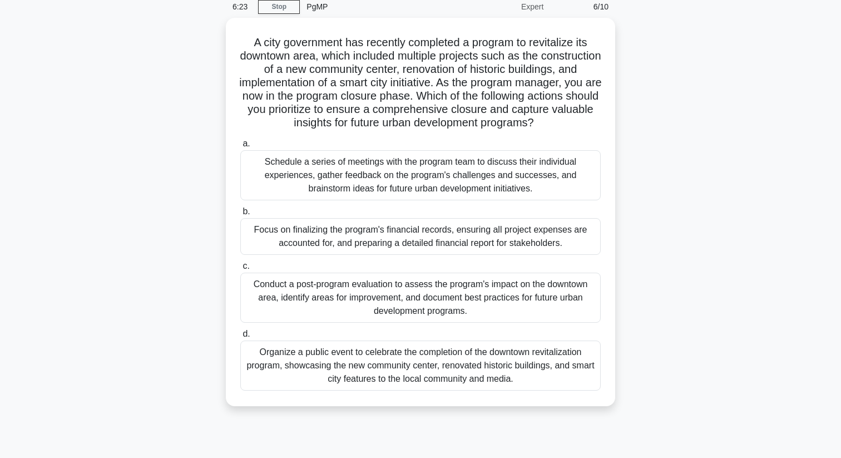
scroll to position [45, 0]
click at [331, 292] on div "Conduct a post-program evaluation to assess the program's impact on the downtow…" at bounding box center [420, 297] width 360 height 50
click at [240, 269] on input "c. Conduct a post-program evaluation to assess the program's impact on the down…" at bounding box center [240, 265] width 0 height 7
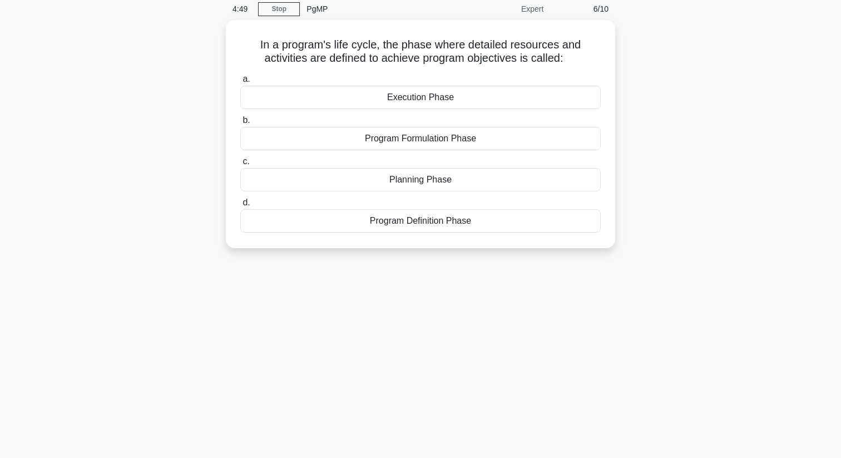
scroll to position [0, 0]
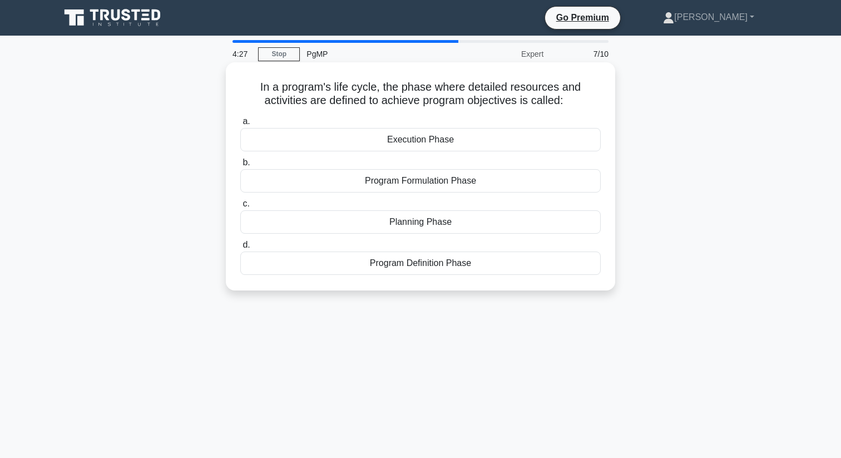
click at [404, 226] on div "Planning Phase" at bounding box center [420, 221] width 360 height 23
click at [240, 207] on input "c. Planning Phase" at bounding box center [240, 203] width 0 height 7
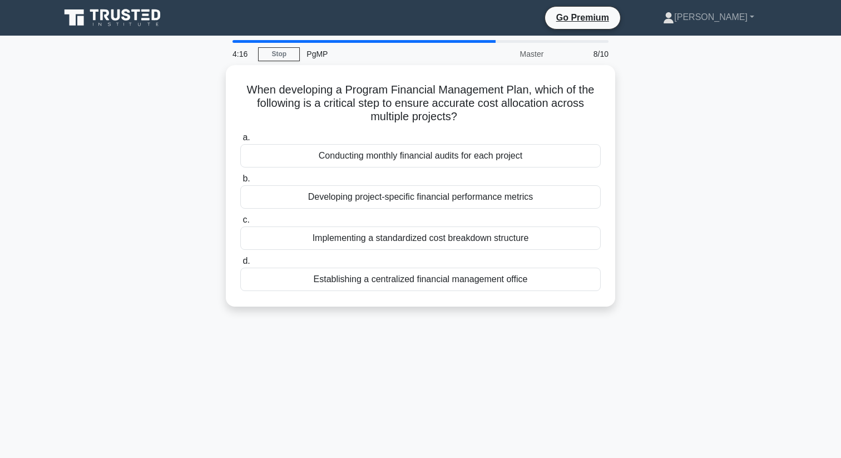
click at [184, 200] on div "When developing a Program Financial Management Plan, which of the following is …" at bounding box center [420, 192] width 734 height 255
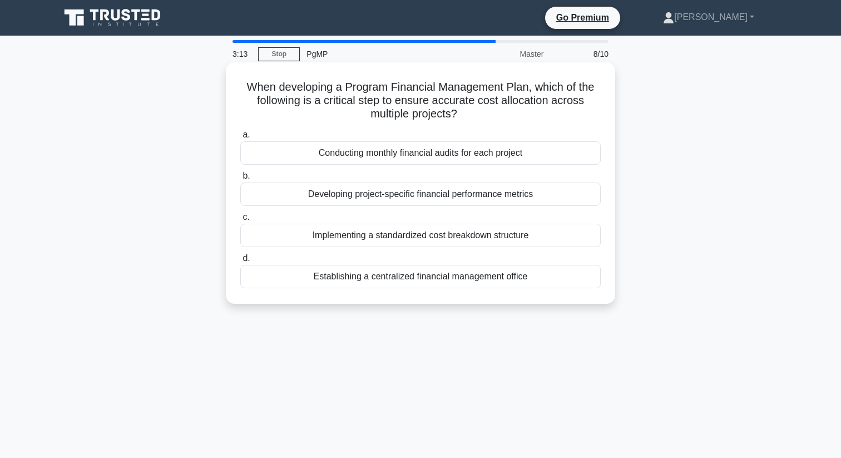
click at [298, 198] on div "Developing project-specific financial performance metrics" at bounding box center [420, 193] width 360 height 23
click at [240, 180] on input "b. Developing project-specific financial performance metrics" at bounding box center [240, 175] width 0 height 7
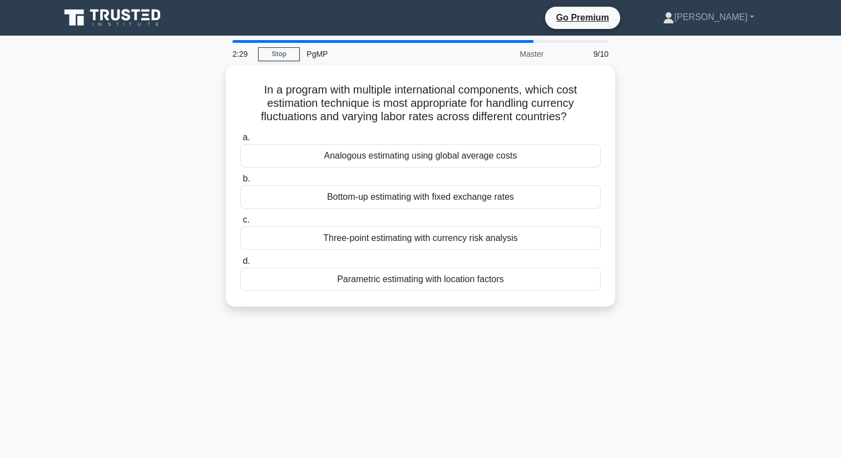
click at [184, 124] on div "In a program with multiple international components, which cost estimation tech…" at bounding box center [420, 192] width 734 height 255
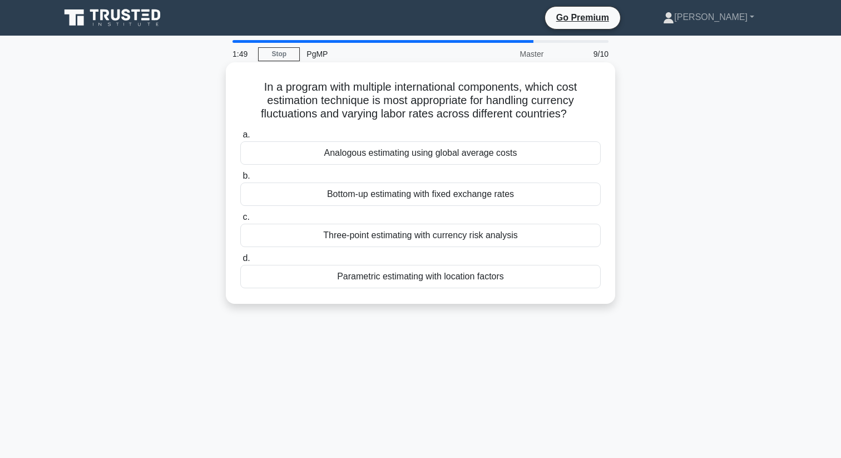
click at [333, 278] on div "Parametric estimating with location factors" at bounding box center [420, 276] width 360 height 23
click at [240, 262] on input "d. Parametric estimating with location factors" at bounding box center [240, 258] width 0 height 7
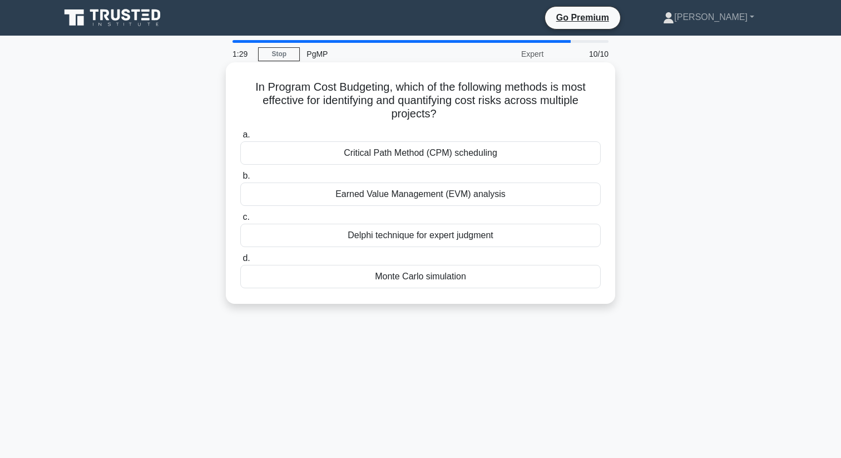
click at [315, 199] on div "Earned Value Management (EVM) analysis" at bounding box center [420, 193] width 360 height 23
click at [240, 180] on input "b. Earned Value Management (EVM) analysis" at bounding box center [240, 175] width 0 height 7
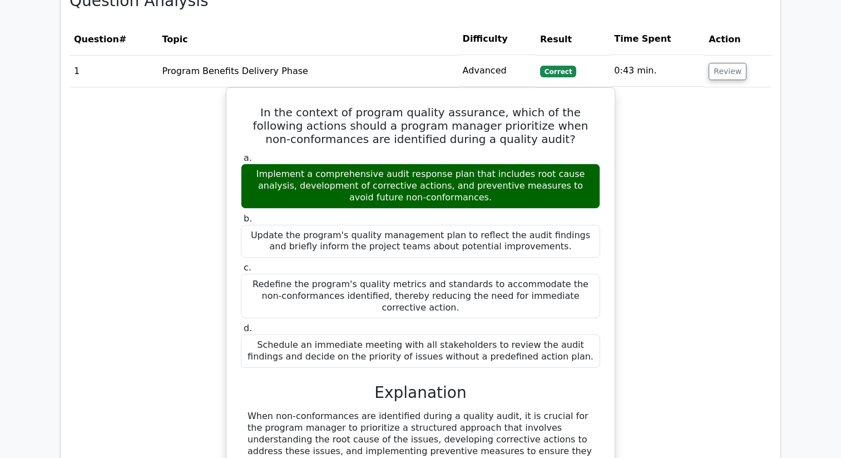
scroll to position [865, 0]
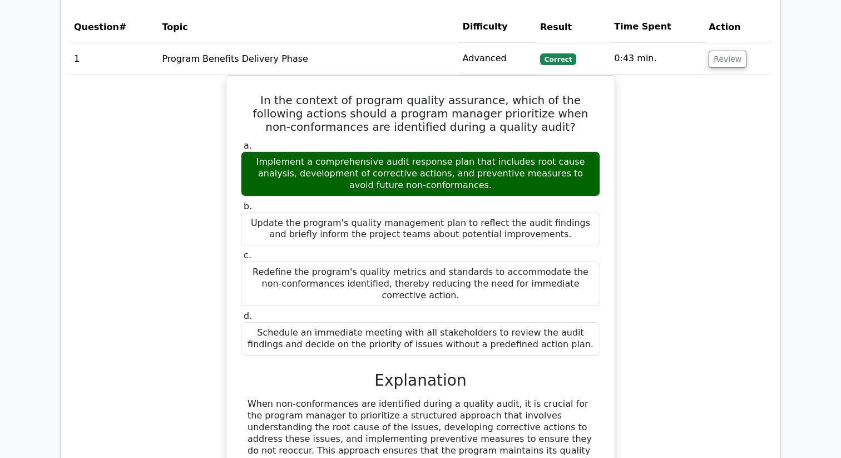
click at [176, 260] on div "In the context of program quality assurance, which of the following actions sho…" at bounding box center [421, 313] width 702 height 476
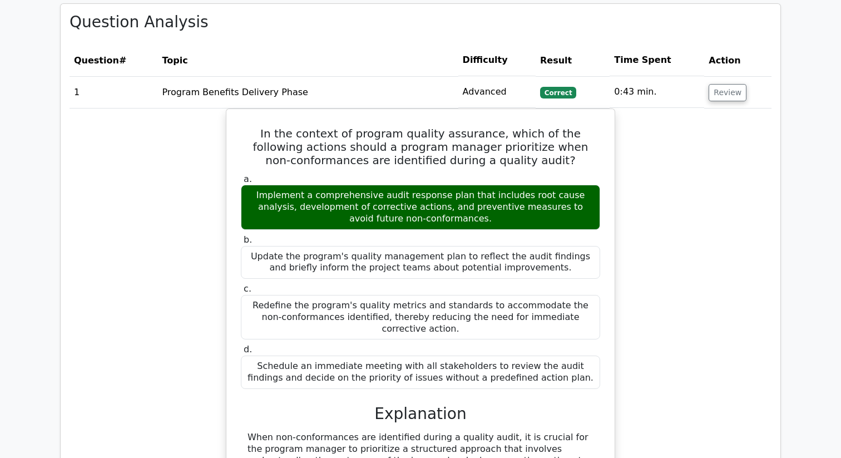
scroll to position [848, 0]
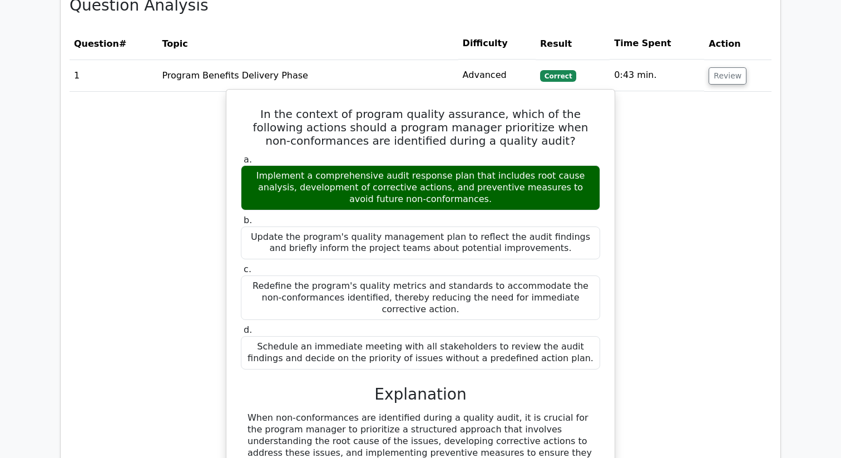
click at [538, 115] on h5 "In the context of program quality assurance, which of the following actions sho…" at bounding box center [421, 127] width 362 height 40
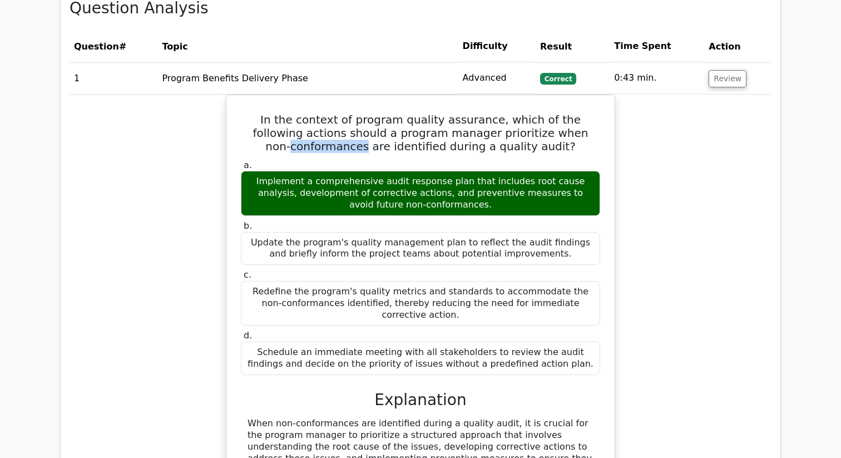
click at [531, 121] on div at bounding box center [531, 121] width 0 height 0
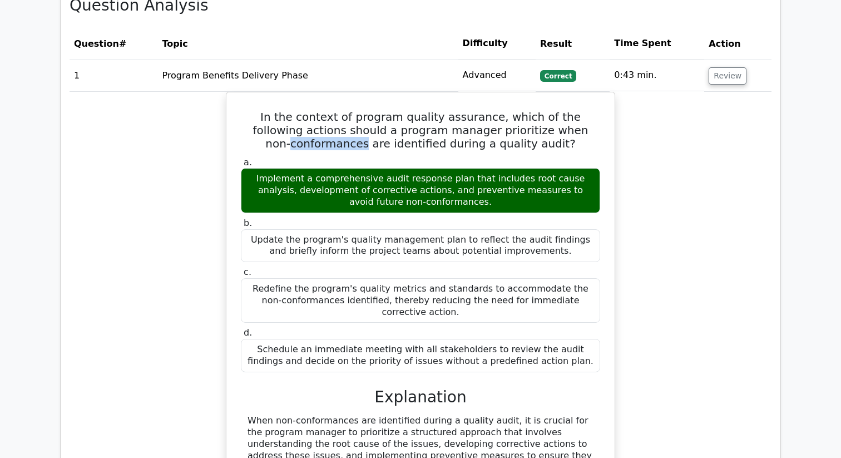
click at [209, 107] on div "In the context of program quality assurance, which of the following actions sho…" at bounding box center [421, 330] width 702 height 476
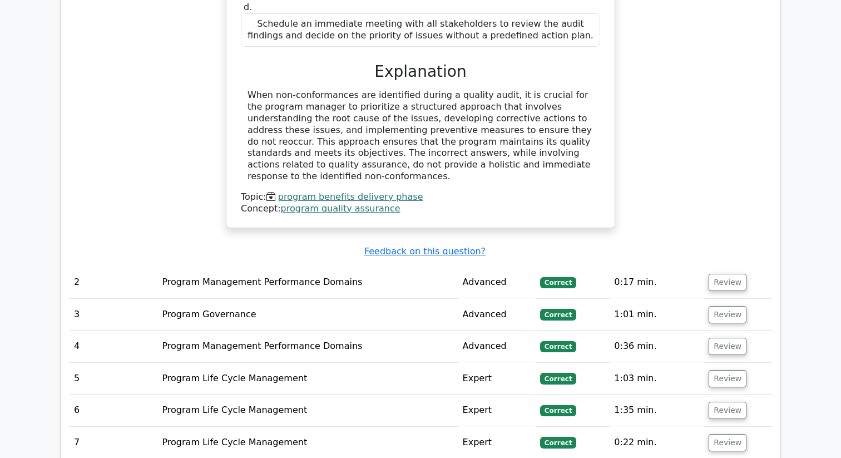
scroll to position [1210, 0]
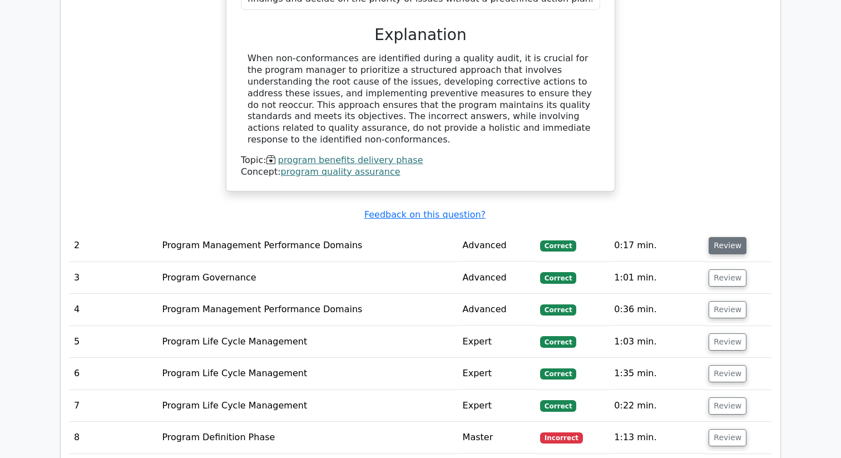
click at [726, 237] on button "Review" at bounding box center [728, 245] width 38 height 17
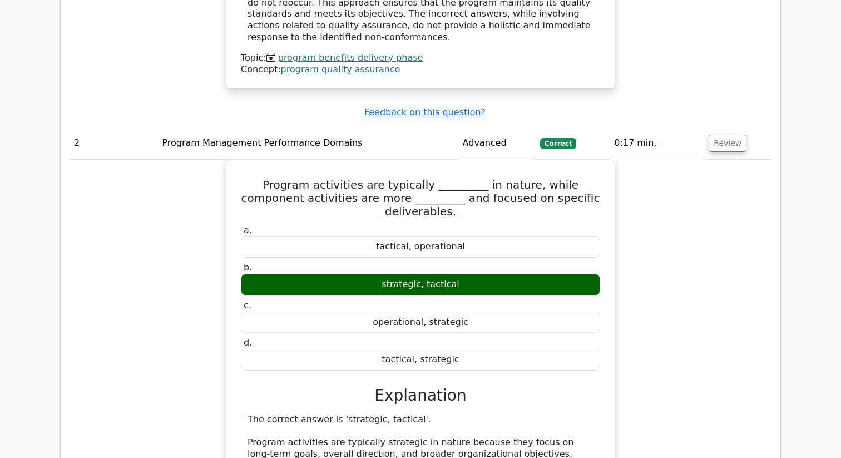
scroll to position [1329, 0]
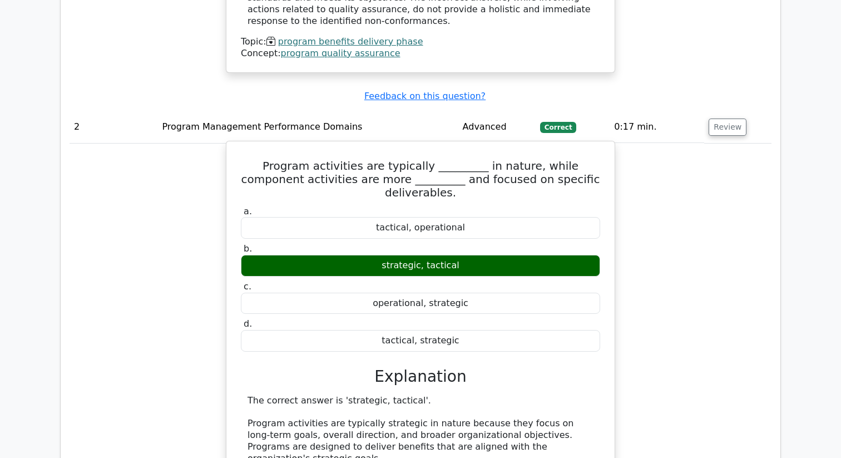
click at [435, 255] on div "strategic, tactical" at bounding box center [420, 266] width 359 height 22
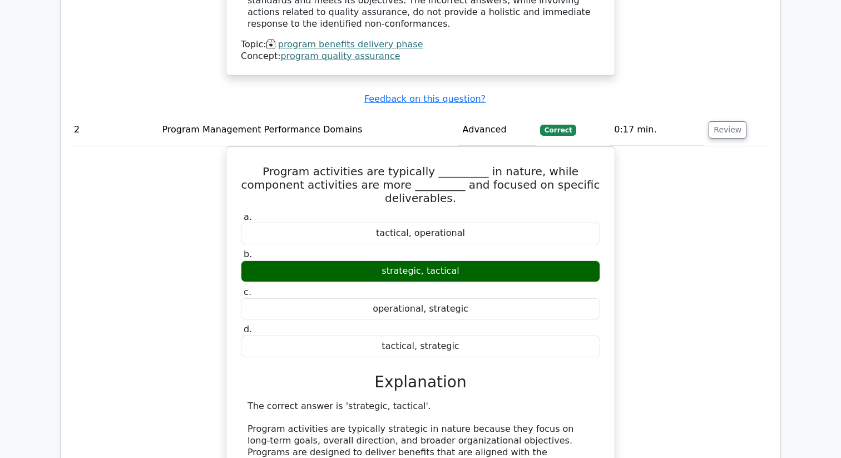
click at [428, 195] on div at bounding box center [428, 195] width 0 height 0
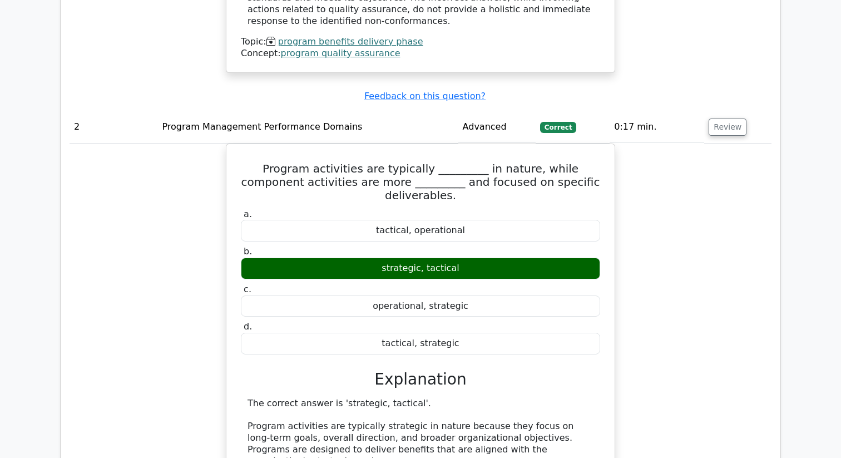
click at [198, 261] on div "Program activities are typically _________ in nature, while component activitie…" at bounding box center [421, 439] width 702 height 591
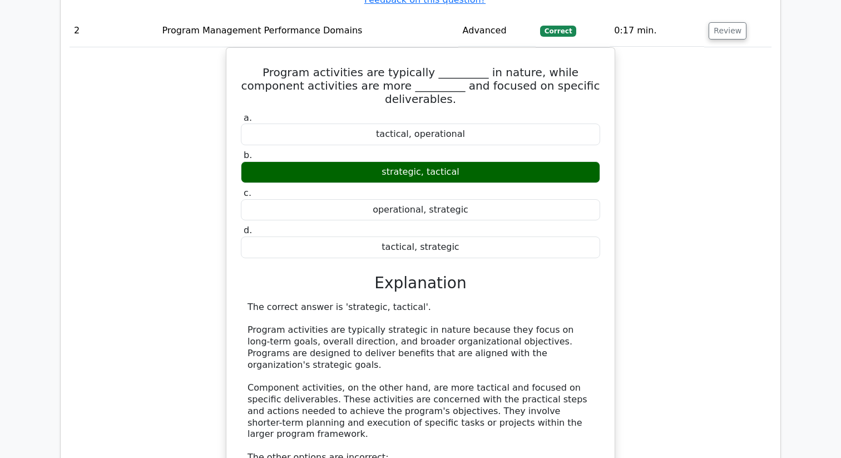
scroll to position [1428, 0]
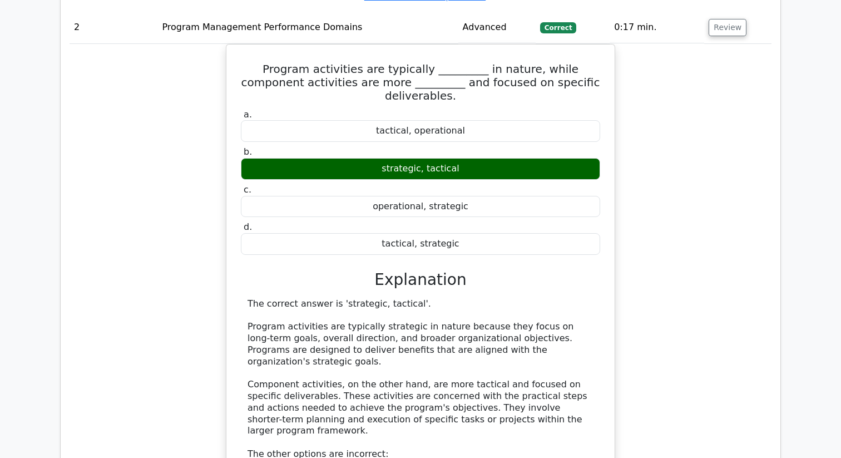
click at [198, 261] on div "Program activities are typically _________ in nature, while component activitie…" at bounding box center [421, 339] width 702 height 591
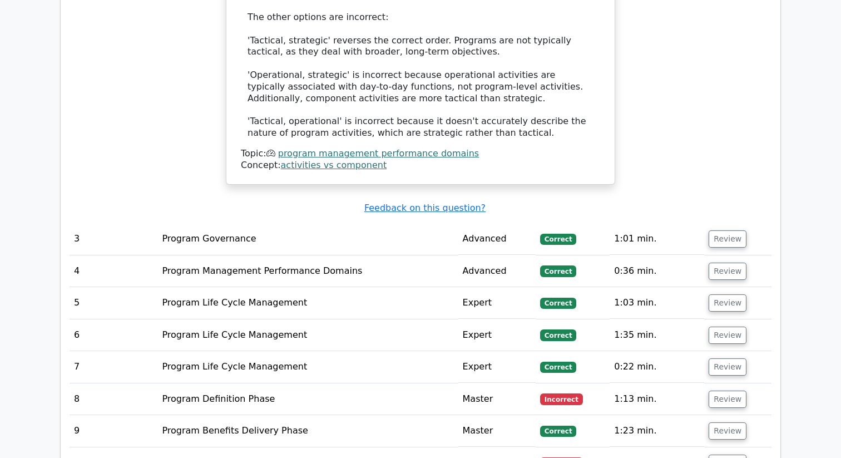
scroll to position [1896, 0]
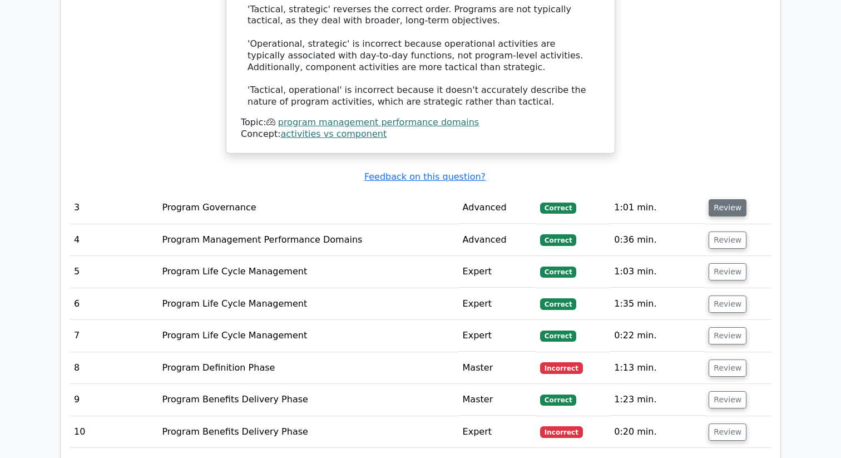
click at [727, 199] on button "Review" at bounding box center [728, 207] width 38 height 17
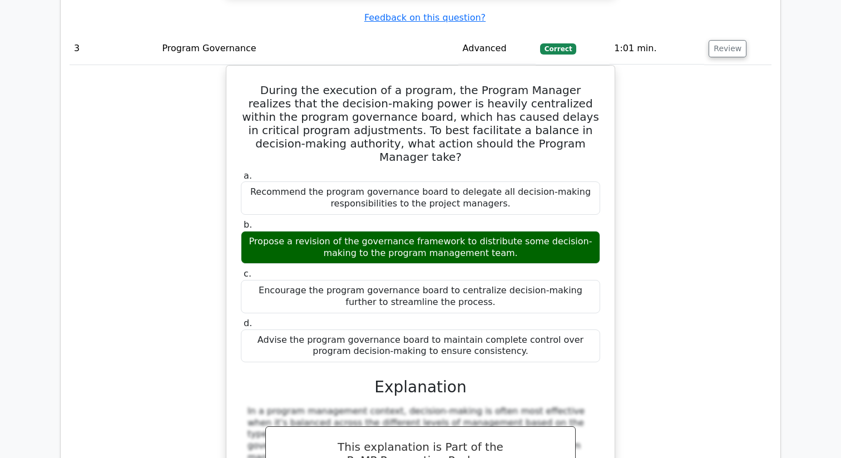
scroll to position [2054, 0]
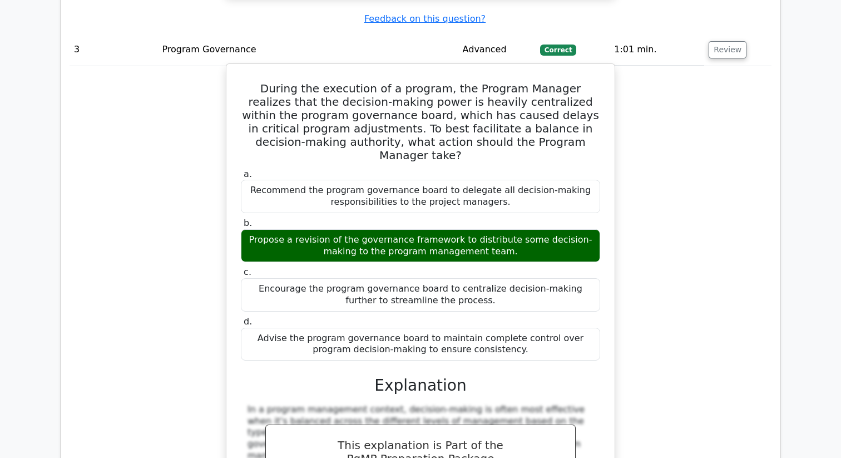
click at [309, 229] on div "Propose a revision of the governance framework to distribute some decision-maki…" at bounding box center [420, 245] width 359 height 33
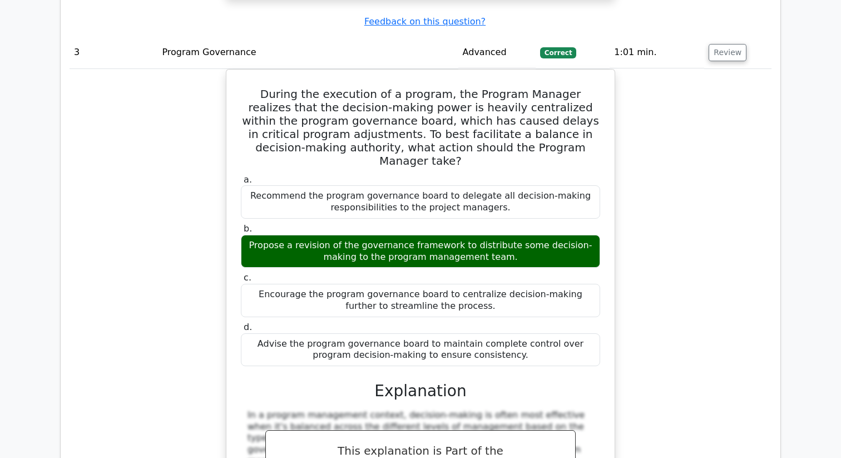
click at [302, 159] on div at bounding box center [302, 159] width 0 height 0
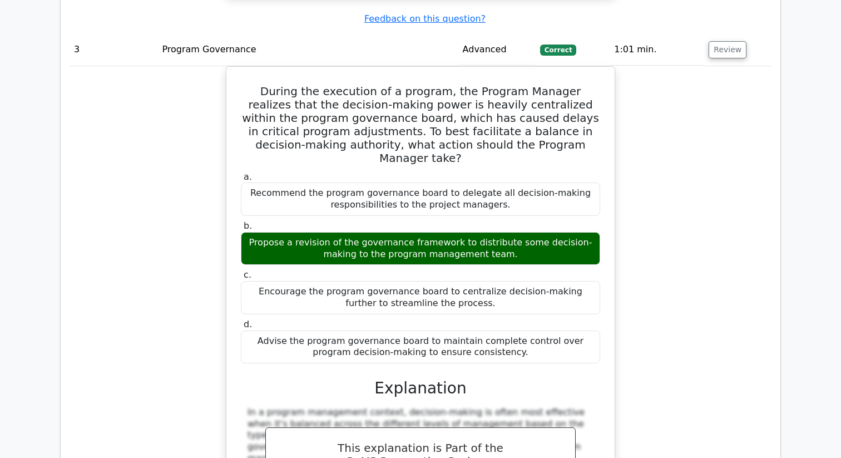
click at [167, 244] on div "During the execution of a program, the Program Manager realizes that the decisi…" at bounding box center [421, 376] width 702 height 620
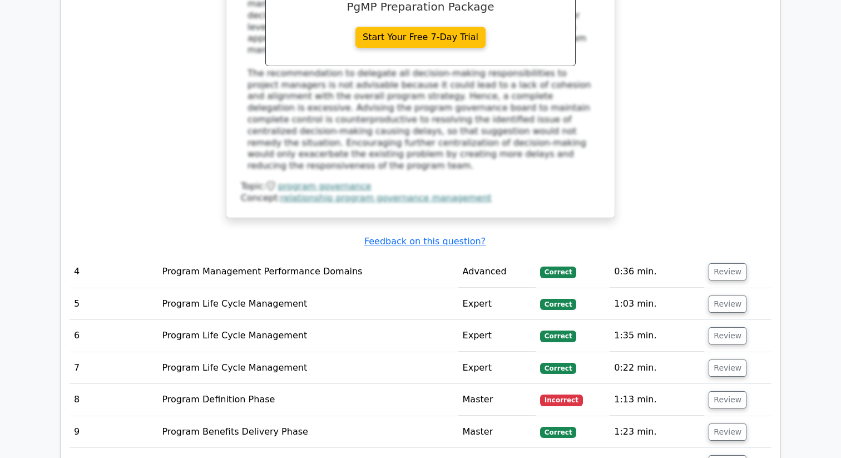
scroll to position [2521, 0]
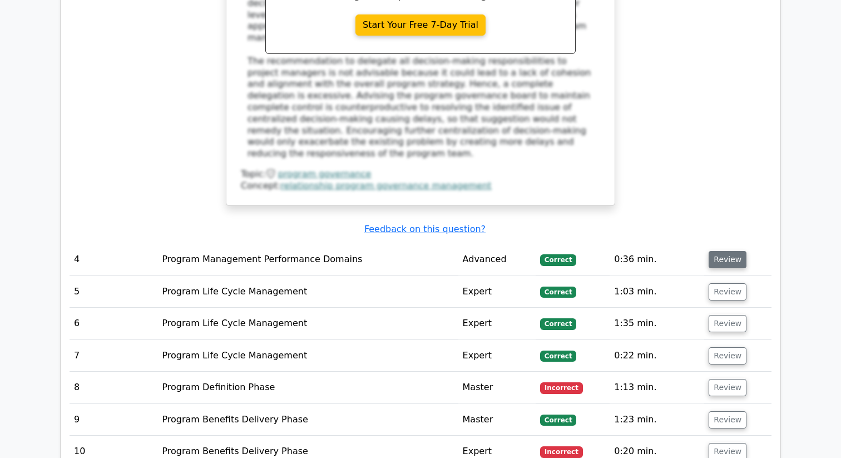
click at [725, 251] on button "Review" at bounding box center [728, 259] width 38 height 17
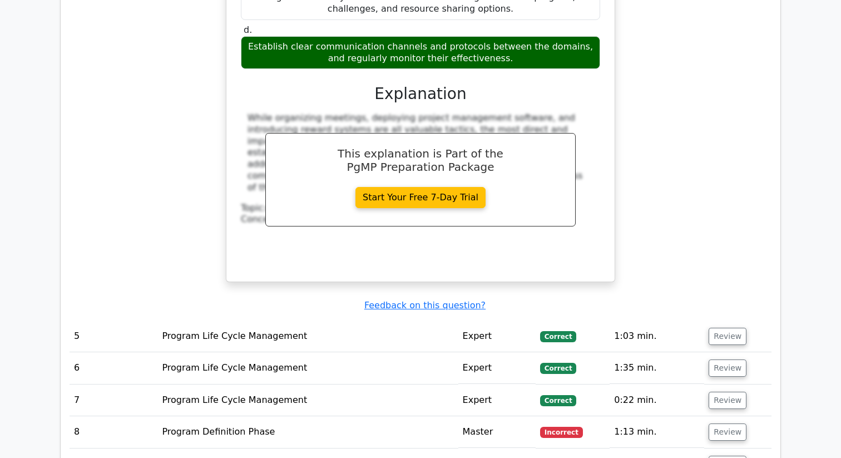
scroll to position [3019, 0]
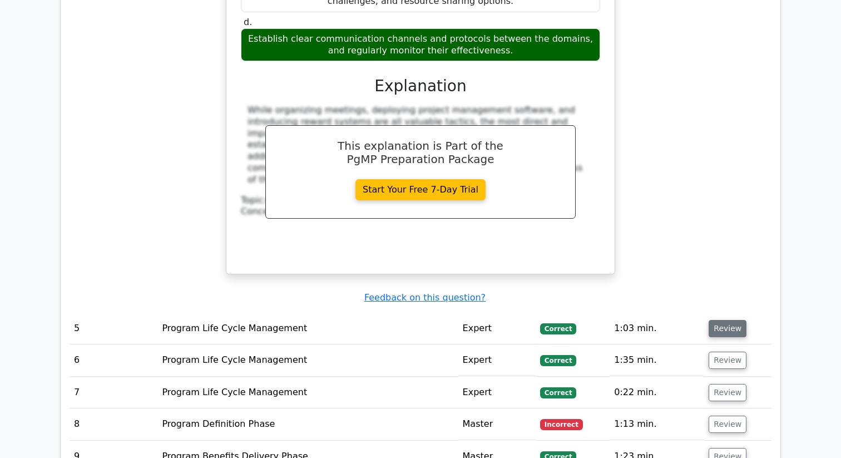
click at [729, 320] on button "Review" at bounding box center [728, 328] width 38 height 17
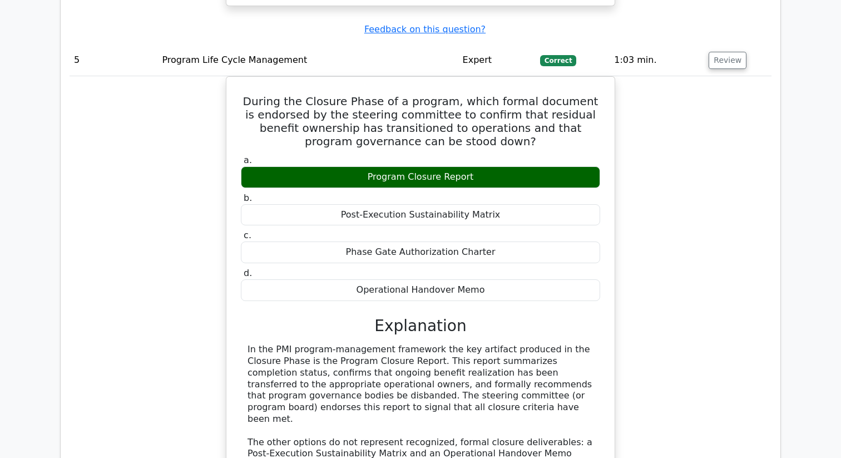
scroll to position [3288, 0]
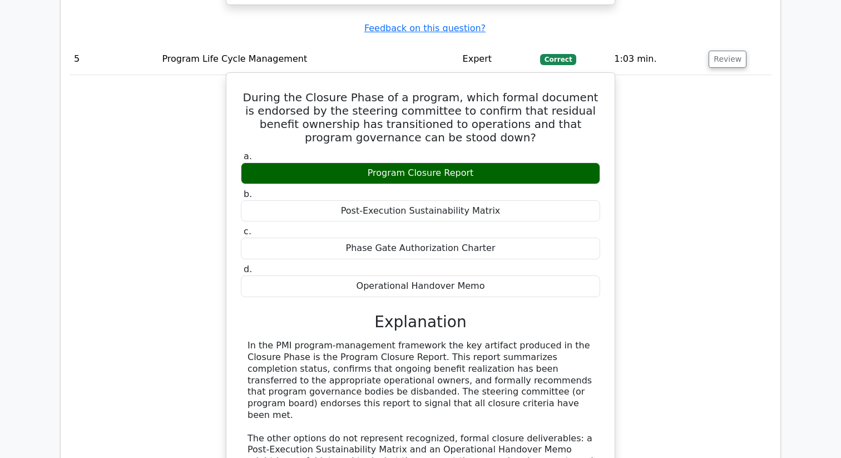
click at [317, 340] on div "In the PMI program-management framework the key artifact produced in the Closur…" at bounding box center [421, 421] width 346 height 162
click at [366, 340] on div "In the PMI program-management framework the key artifact produced in the Closur…" at bounding box center [421, 421] width 346 height 162
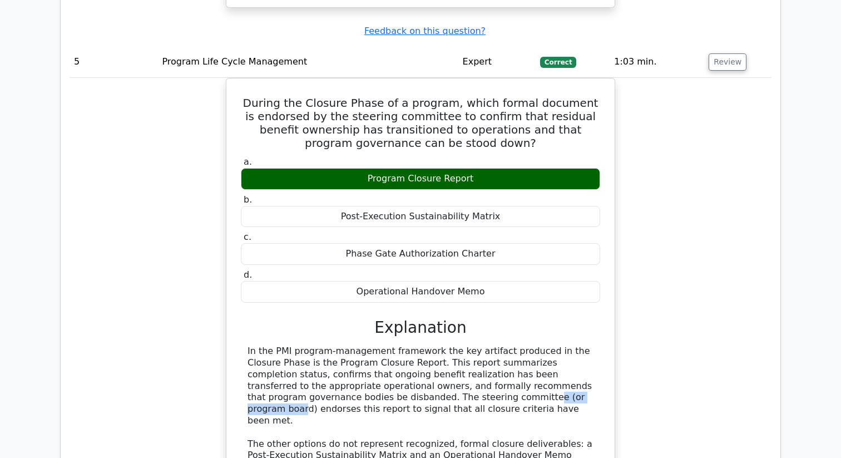
click at [359, 288] on div at bounding box center [359, 288] width 0 height 0
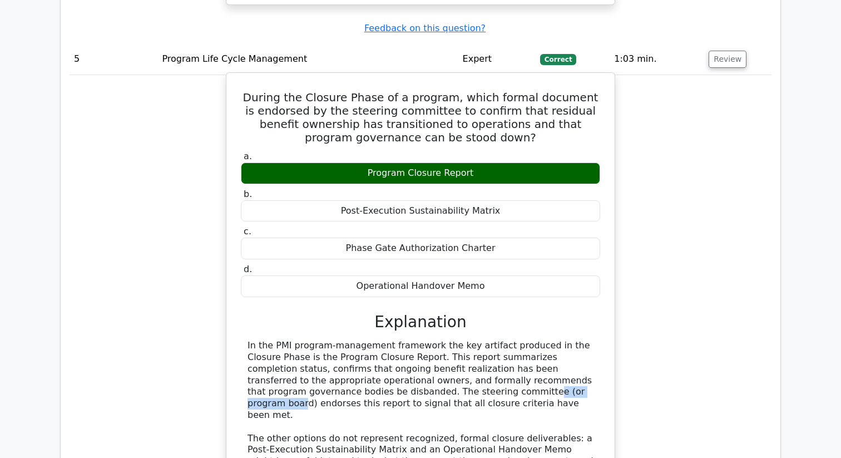
click at [316, 340] on div "In the PMI program-management framework the key artifact produced in the Closur…" at bounding box center [421, 421] width 346 height 162
click at [330, 340] on div "In the PMI program-management framework the key artifact produced in the Closur…" at bounding box center [421, 421] width 346 height 162
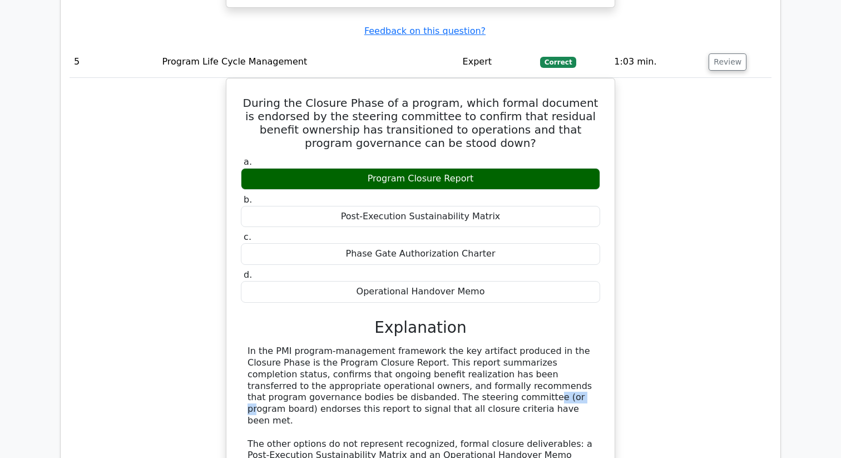
click at [323, 288] on div at bounding box center [323, 288] width 0 height 0
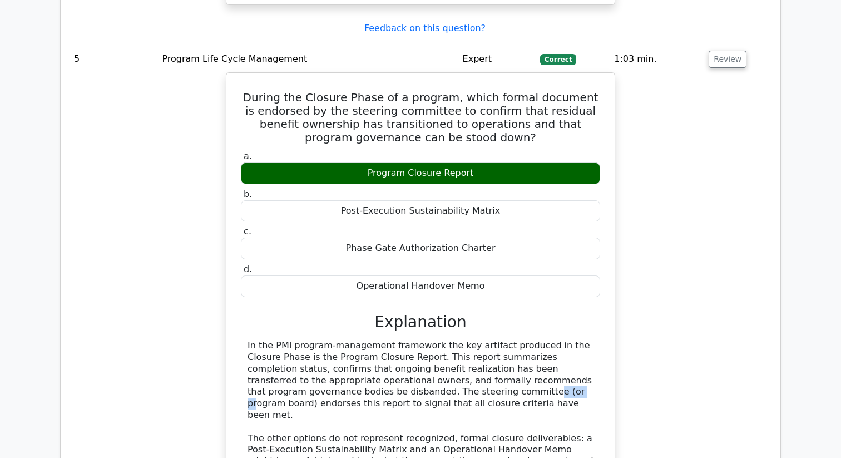
click at [320, 340] on div "In the PMI program-management framework the key artifact produced in the Closur…" at bounding box center [421, 421] width 346 height 162
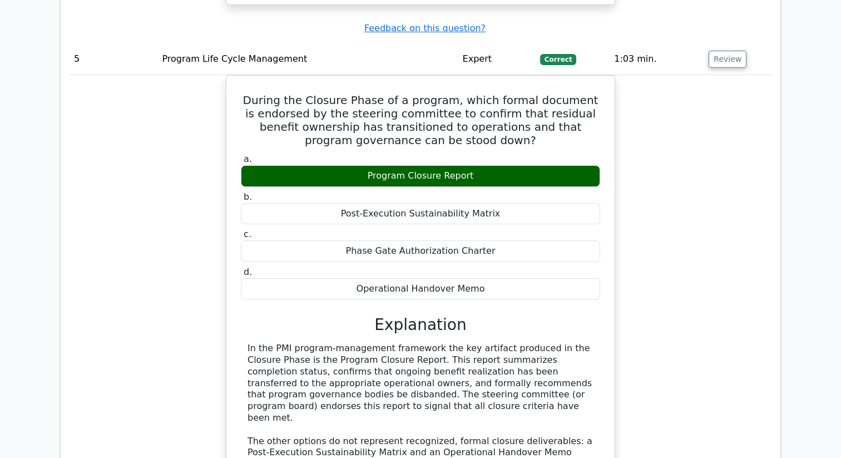
click at [209, 280] on div "During the Closure Phase of a program, which formal document is endorsed by the…" at bounding box center [421, 319] width 702 height 489
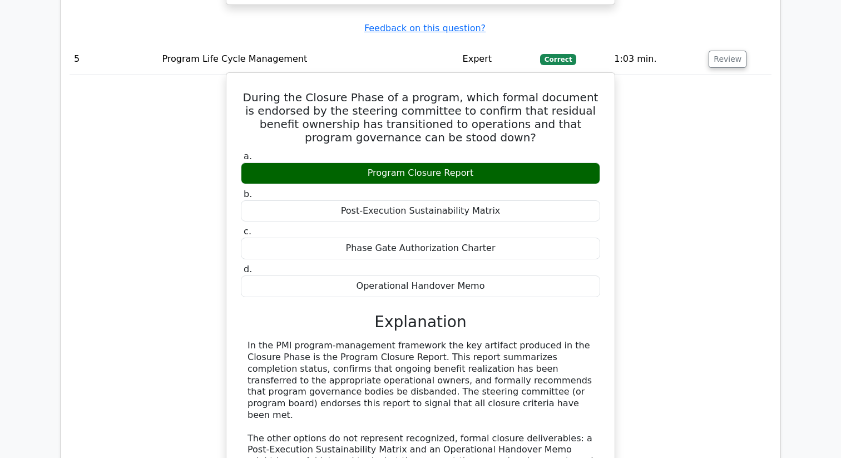
click at [491, 340] on div "In the PMI program-management framework the key artifact produced in the Closur…" at bounding box center [421, 421] width 346 height 162
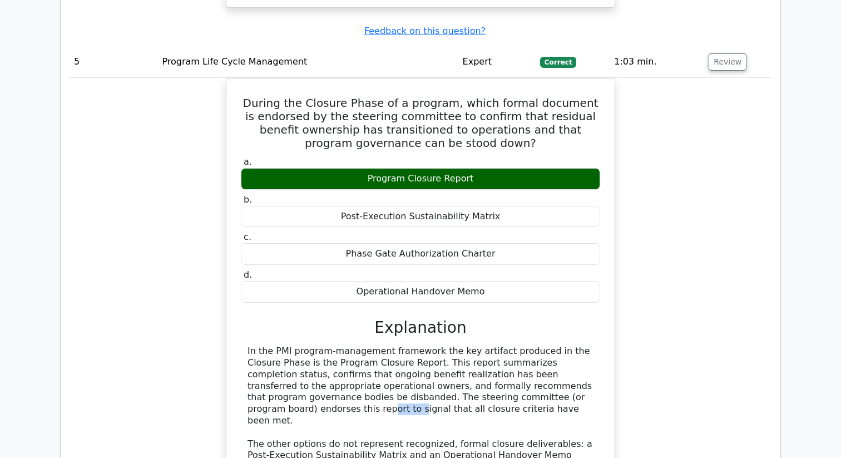
click at [484, 288] on div at bounding box center [484, 288] width 0 height 0
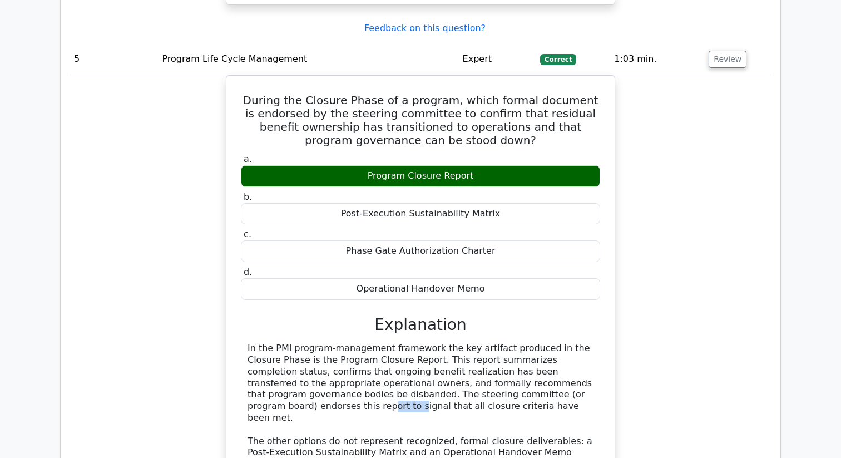
click at [217, 244] on div "During the Closure Phase of a program, which formal document is endorsed by the…" at bounding box center [421, 319] width 702 height 489
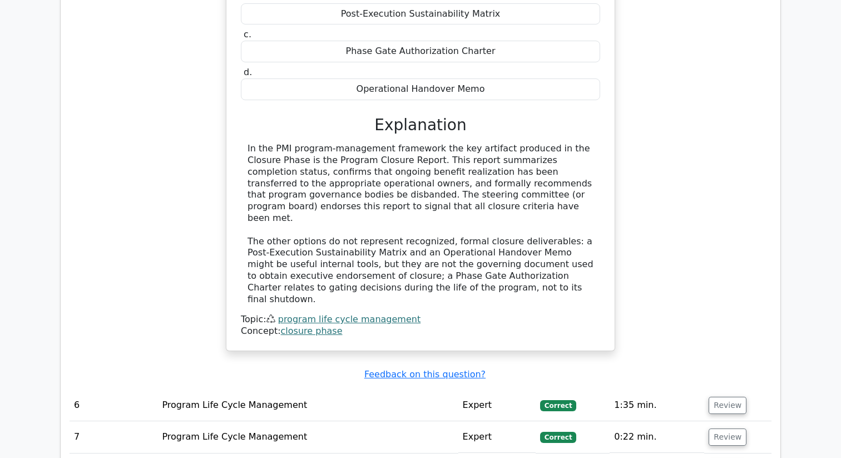
scroll to position [3546, 0]
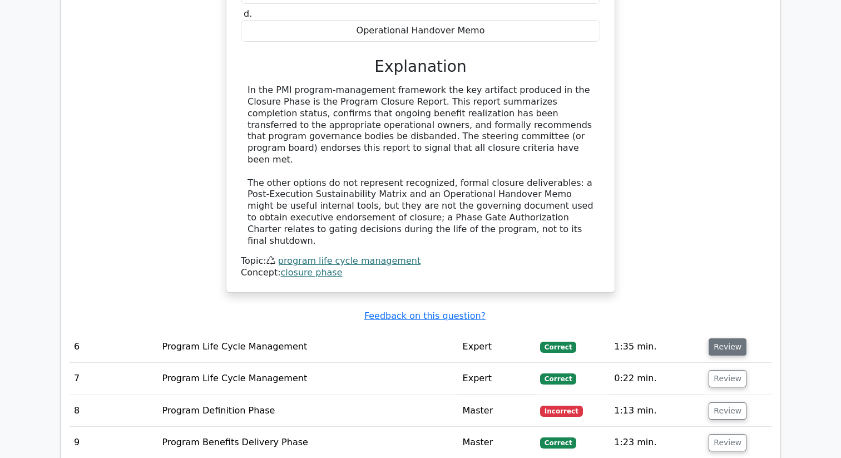
click at [717, 338] on button "Review" at bounding box center [728, 346] width 38 height 17
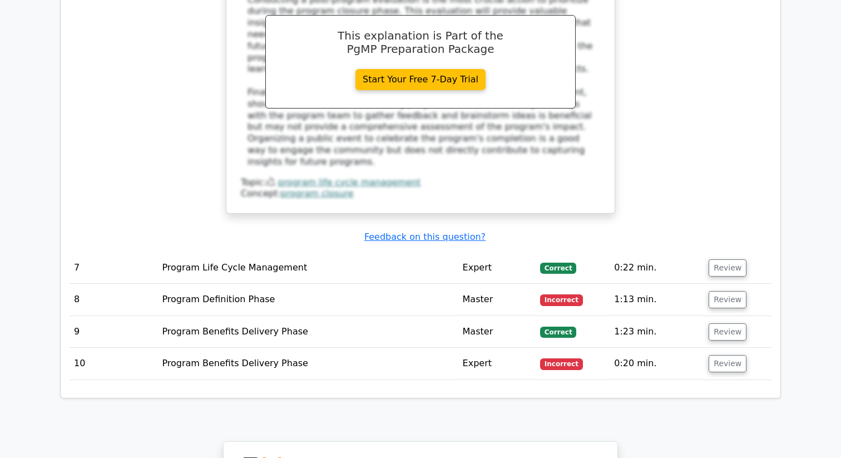
scroll to position [4343, 0]
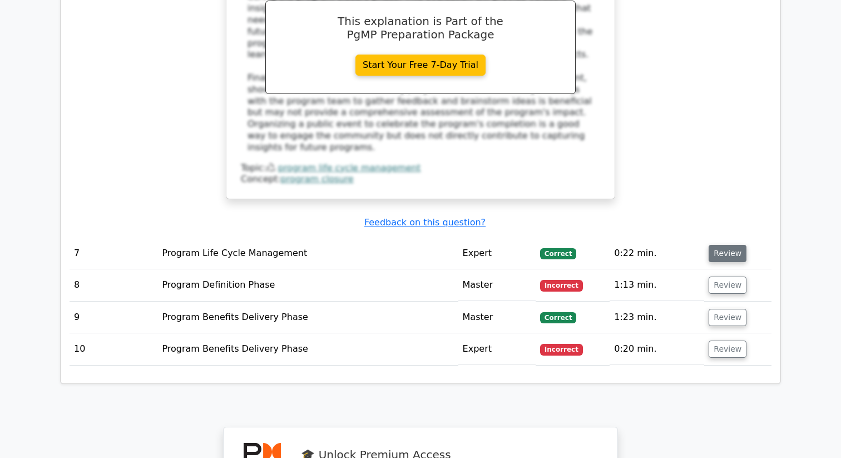
click at [726, 245] on button "Review" at bounding box center [728, 253] width 38 height 17
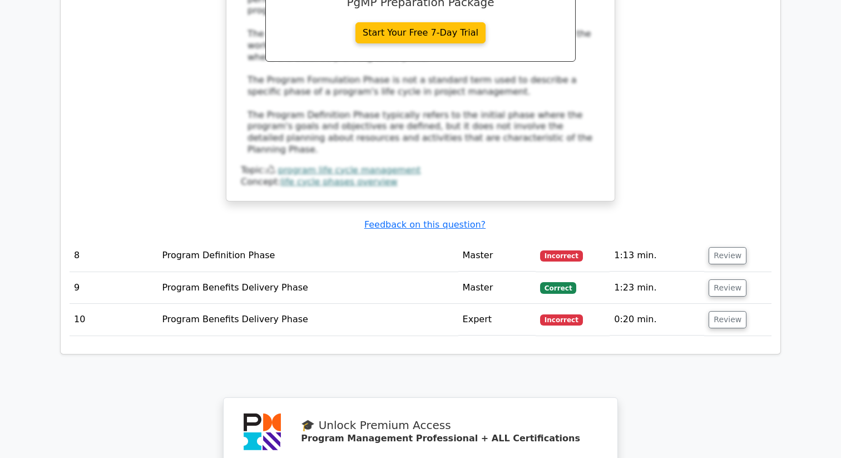
scroll to position [4772, 0]
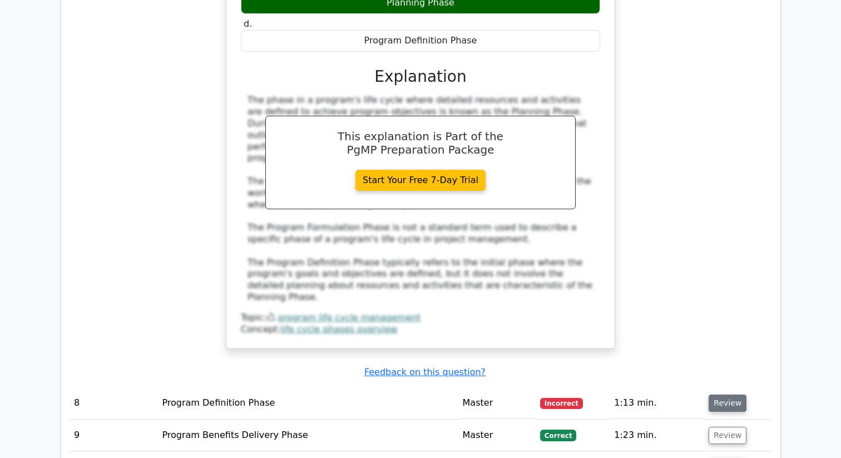
click at [724, 394] on button "Review" at bounding box center [728, 402] width 38 height 17
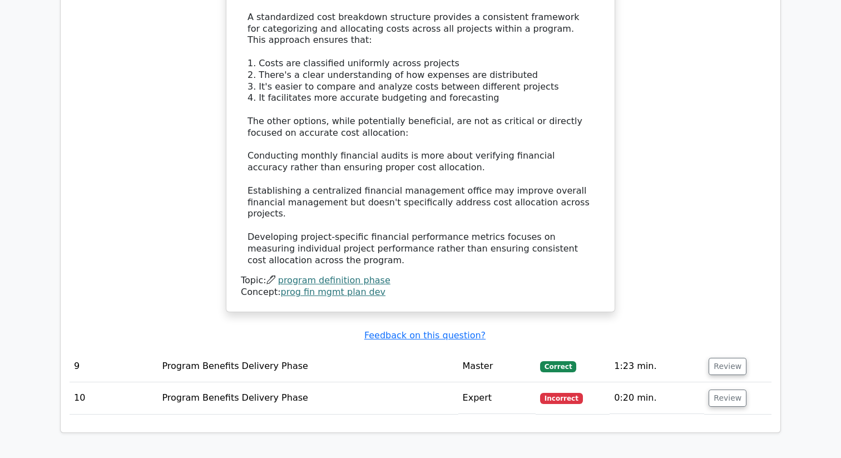
scroll to position [5528, 0]
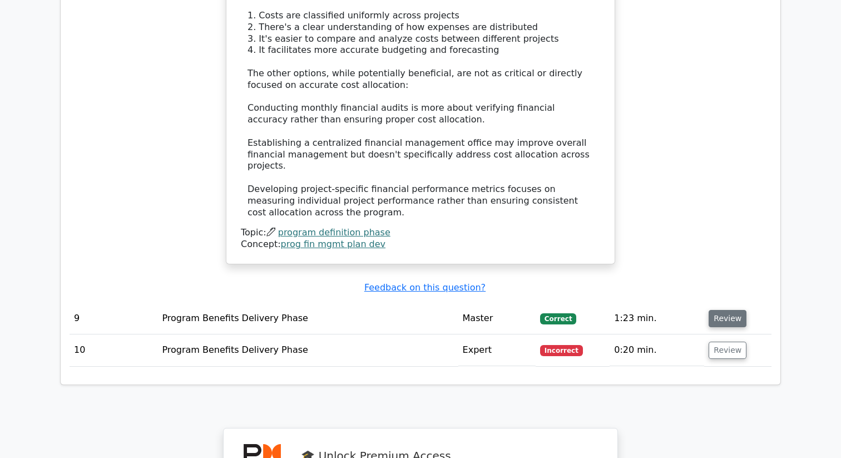
click at [723, 310] on button "Review" at bounding box center [728, 318] width 38 height 17
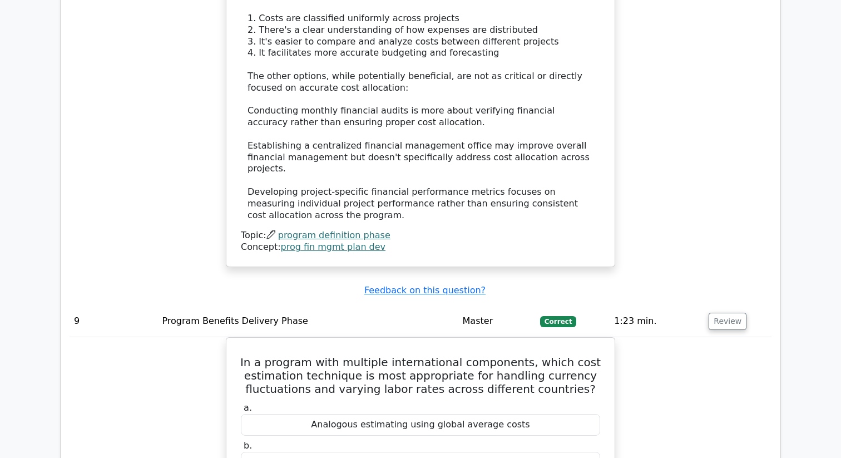
click at [339, 294] on div at bounding box center [339, 294] width 0 height 0
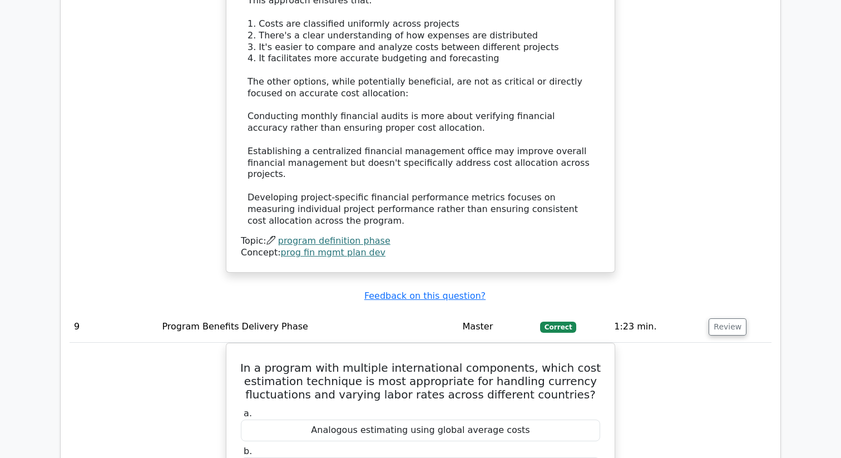
scroll to position [5520, 0]
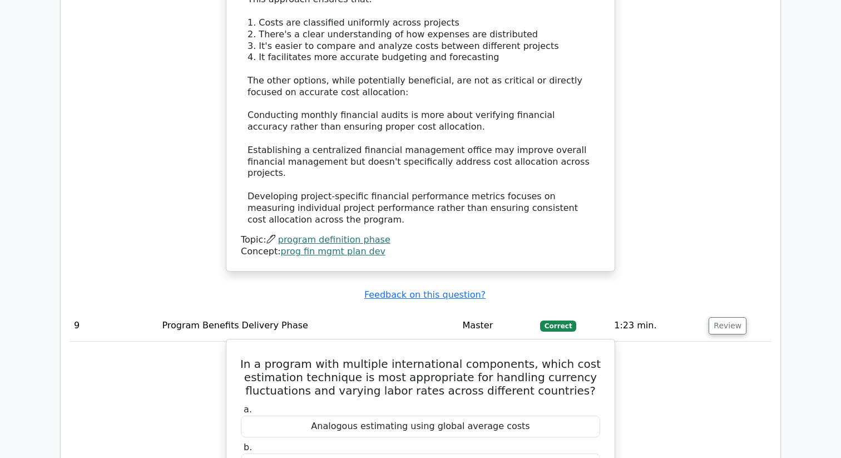
drag, startPoint x: 329, startPoint y: 324, endPoint x: 422, endPoint y: 325, distance: 93.4
copy div "Parametric estimating"
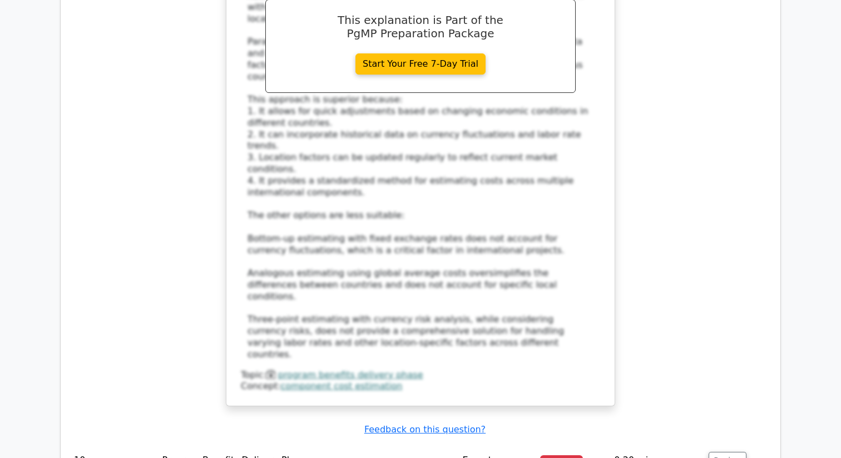
scroll to position [6161, 0]
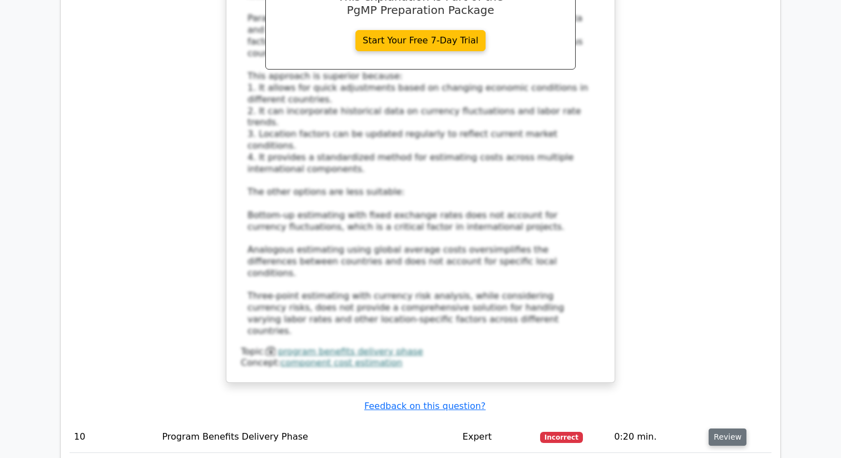
click at [727, 428] on button "Review" at bounding box center [728, 436] width 38 height 17
drag, startPoint x: 363, startPoint y: 373, endPoint x: 464, endPoint y: 380, distance: 102.1
drag, startPoint x: 476, startPoint y: 380, endPoint x: 370, endPoint y: 364, distance: 107.5
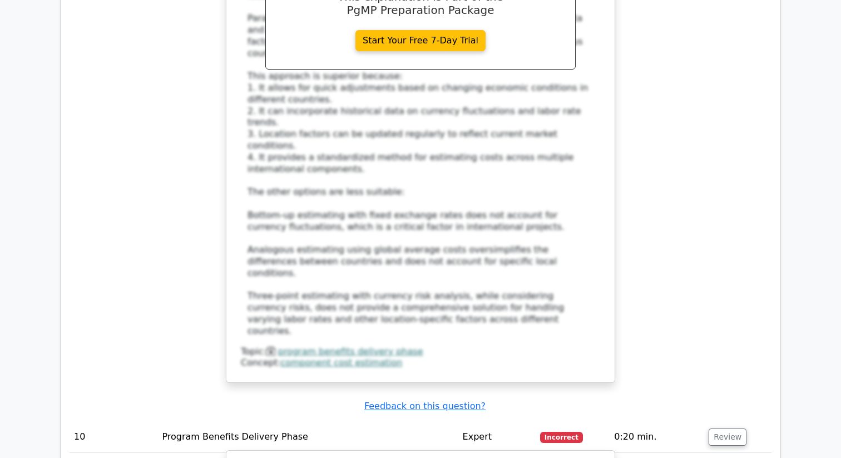
copy label "Monte Carlo simulation"
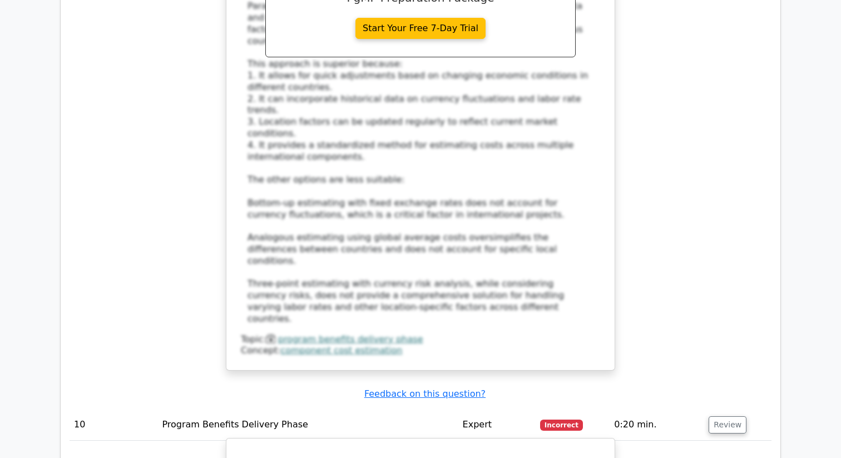
drag, startPoint x: 248, startPoint y: 187, endPoint x: 467, endPoint y: 367, distance: 283.5
copy div "In Program Cost Budgeting, which of the following methods is most effective for…"
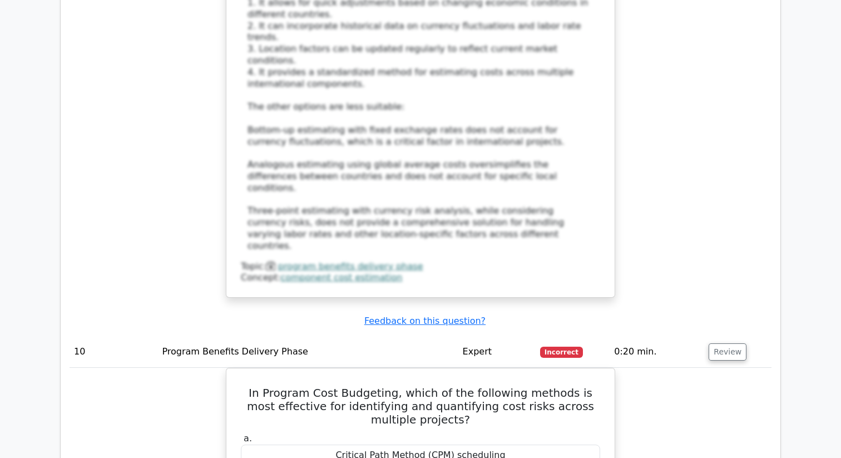
scroll to position [6248, 0]
